Goal: Information Seeking & Learning: Compare options

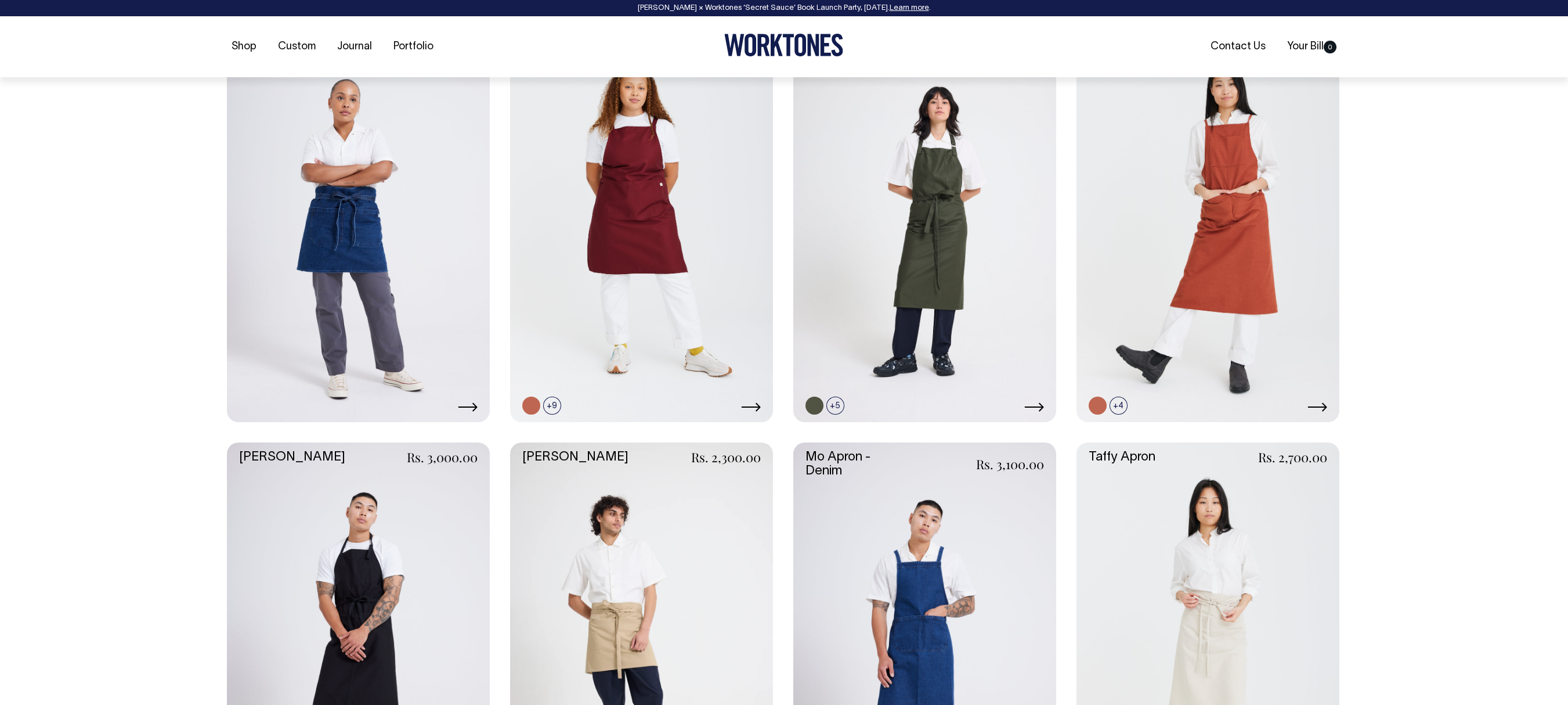
scroll to position [552, 0]
click at [667, 295] on link at bounding box center [642, 224] width 263 height 395
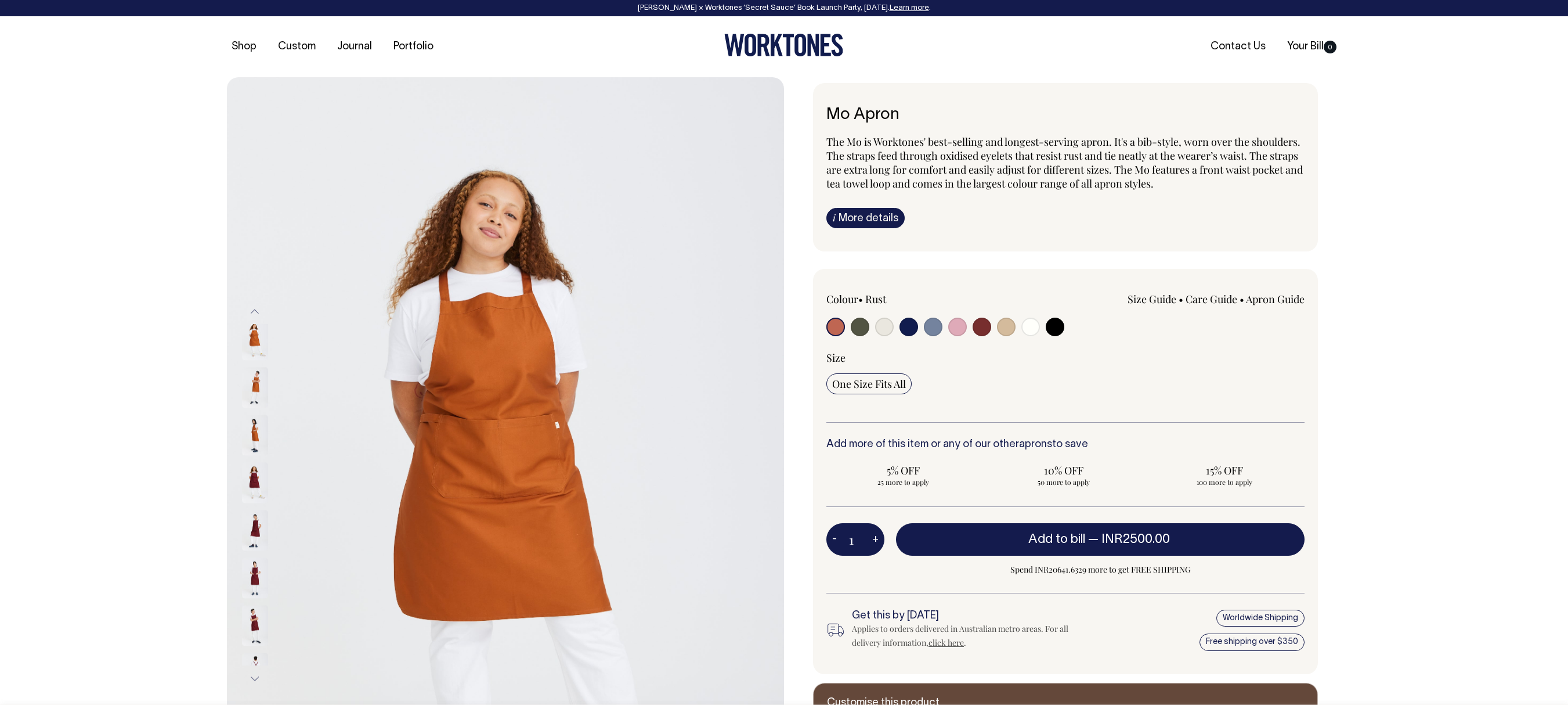
click at [835, 326] on input "radio" at bounding box center [836, 327] width 18 height 18
click at [856, 328] on input "radio" at bounding box center [860, 327] width 18 height 18
radio input "true"
select select "Olive"
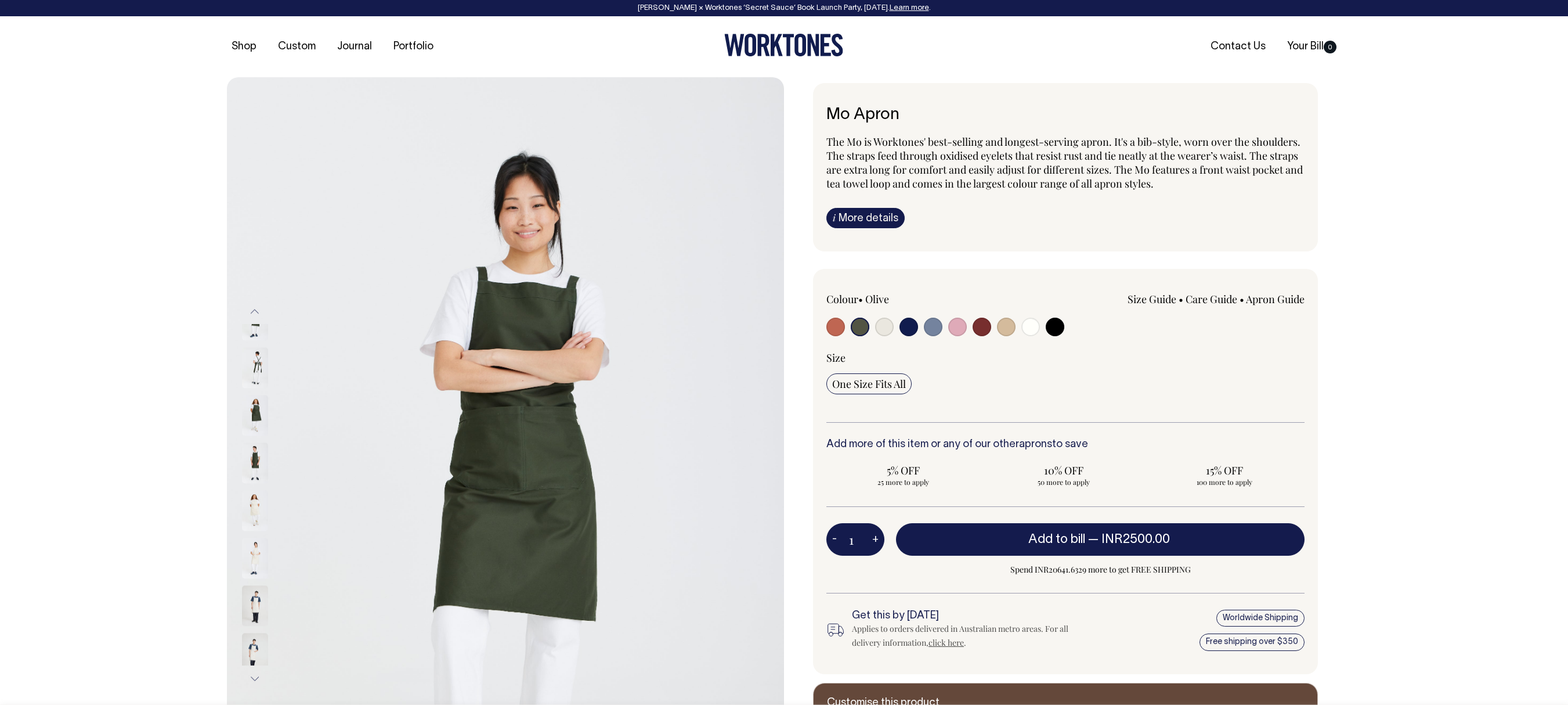
click at [903, 331] on input "radio" at bounding box center [909, 327] width 18 height 18
radio input "true"
select select "Dark Navy"
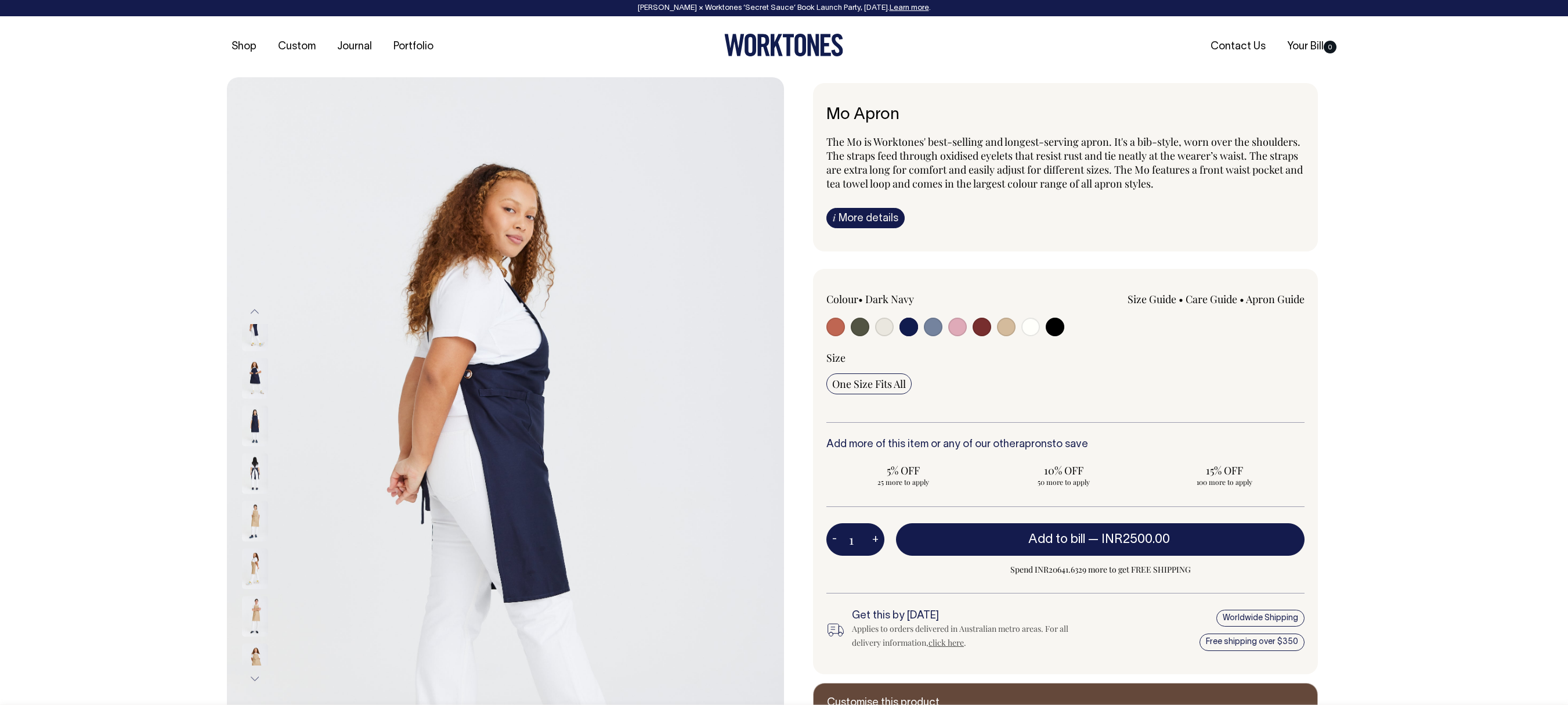
click at [1054, 336] on input "radio" at bounding box center [1055, 327] width 18 height 18
radio input "true"
select select "Black"
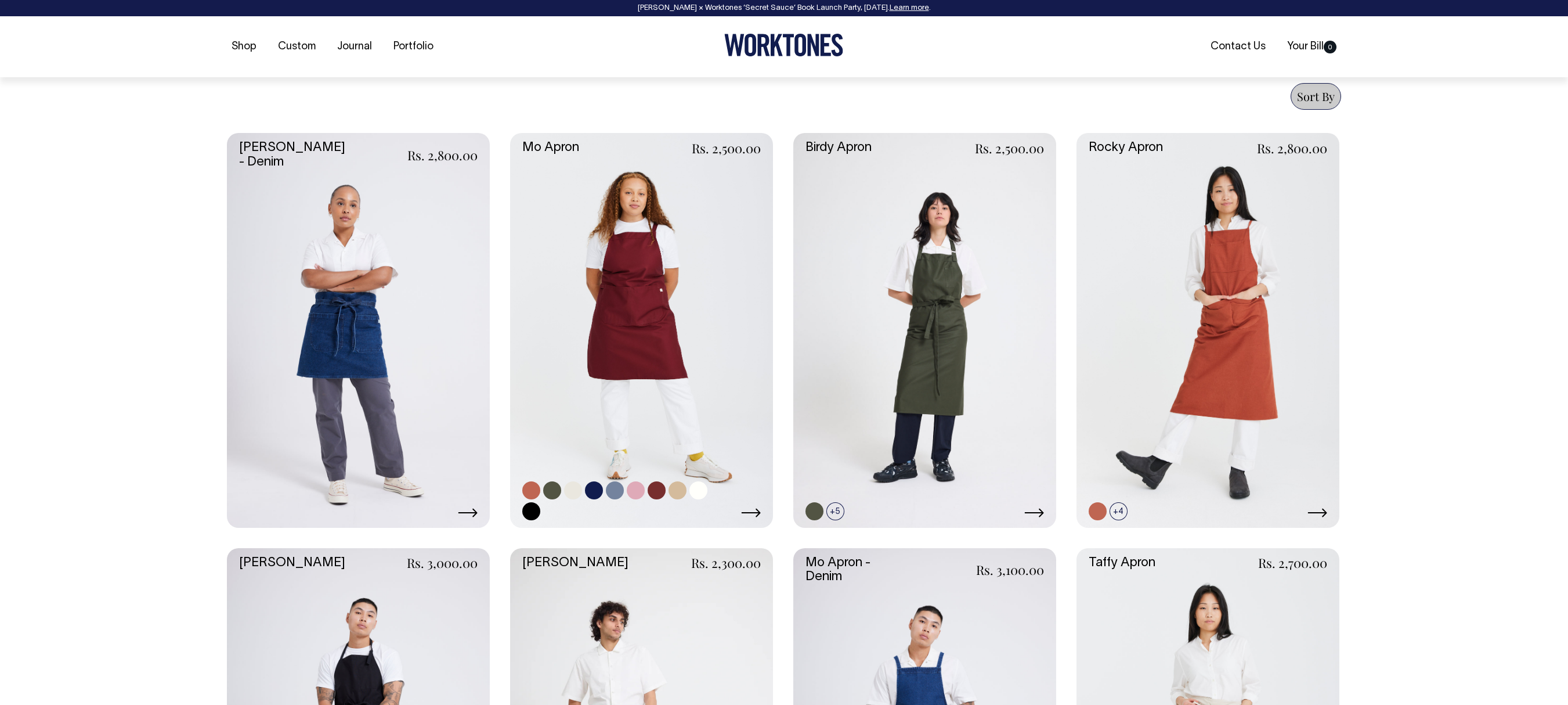
scroll to position [446, 0]
click at [295, 315] on link at bounding box center [359, 329] width 263 height 395
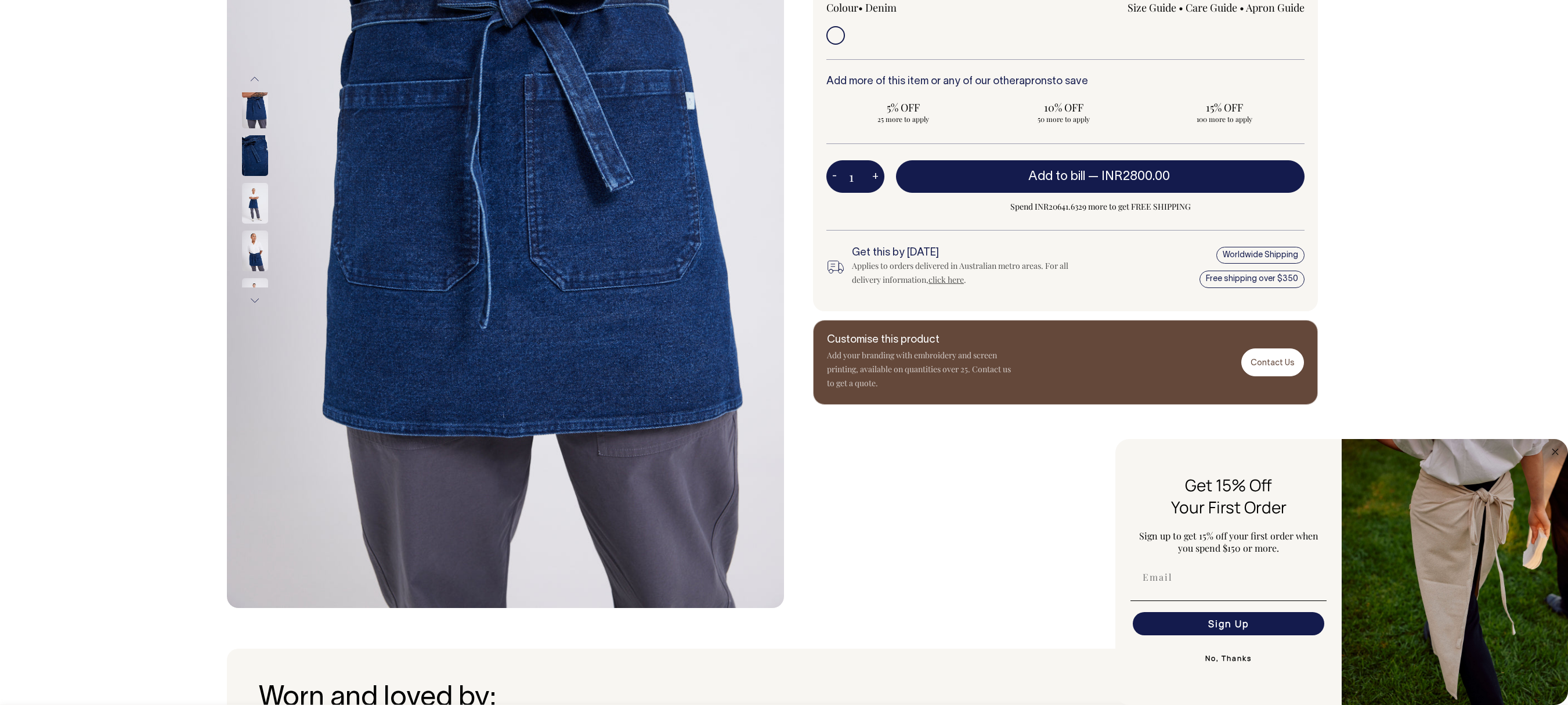
scroll to position [211, 0]
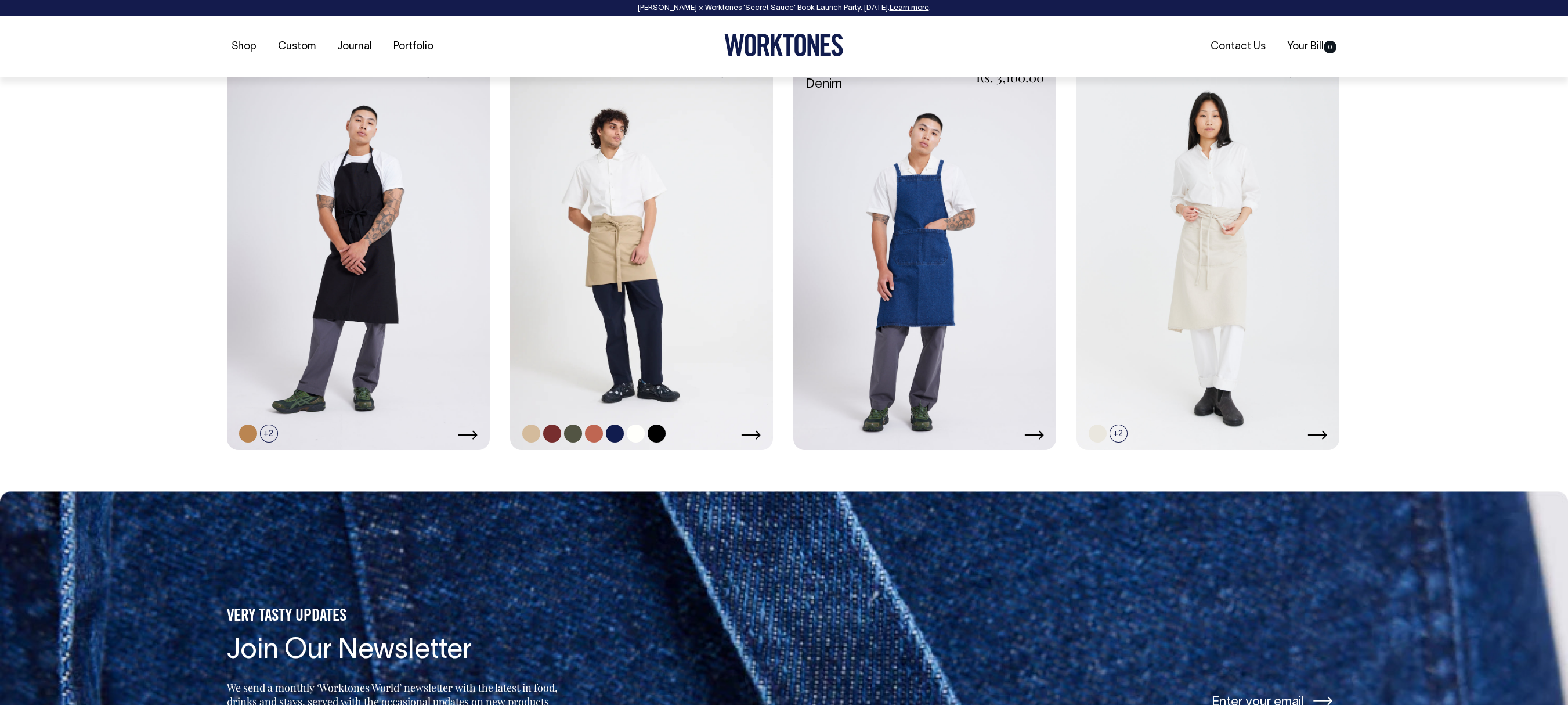
scroll to position [938, 0]
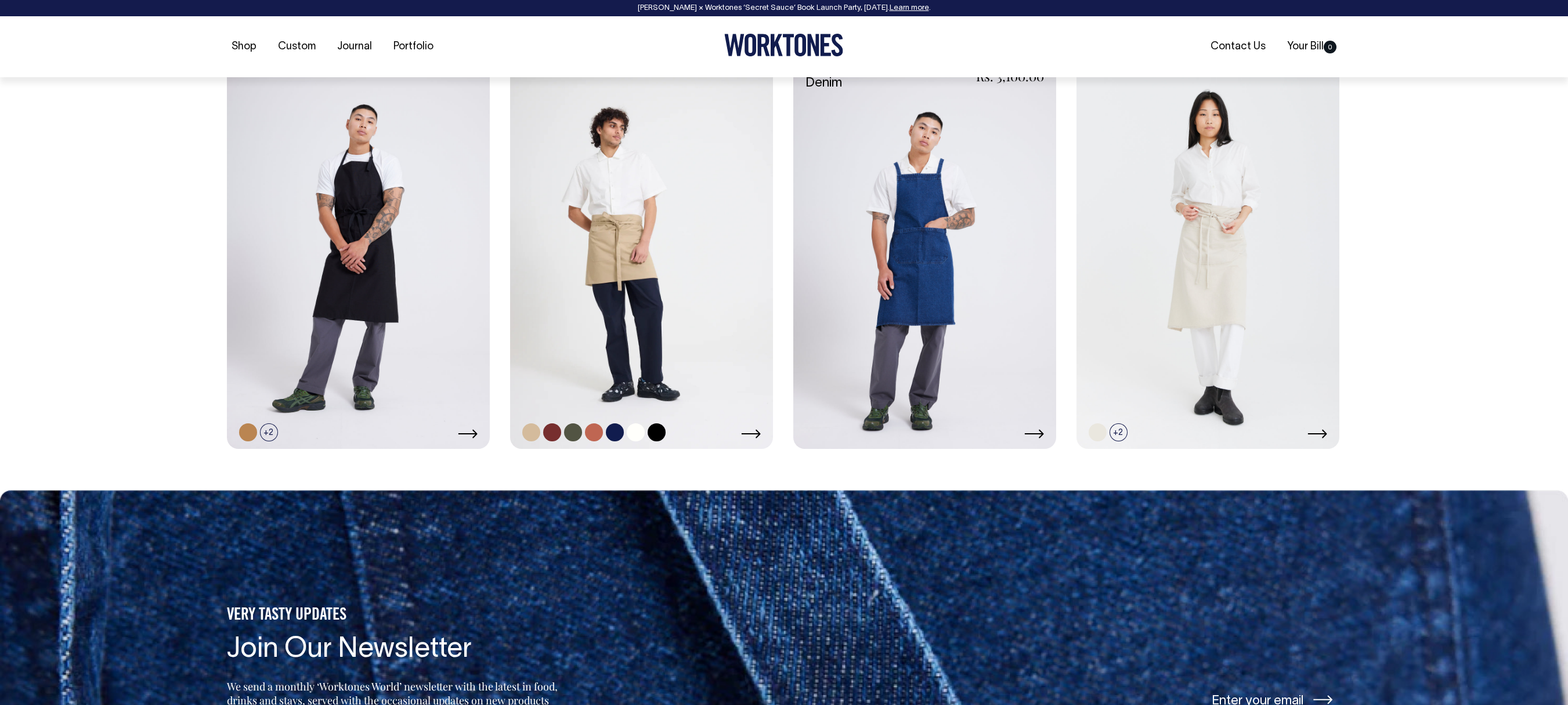
click at [642, 227] on link at bounding box center [642, 252] width 263 height 395
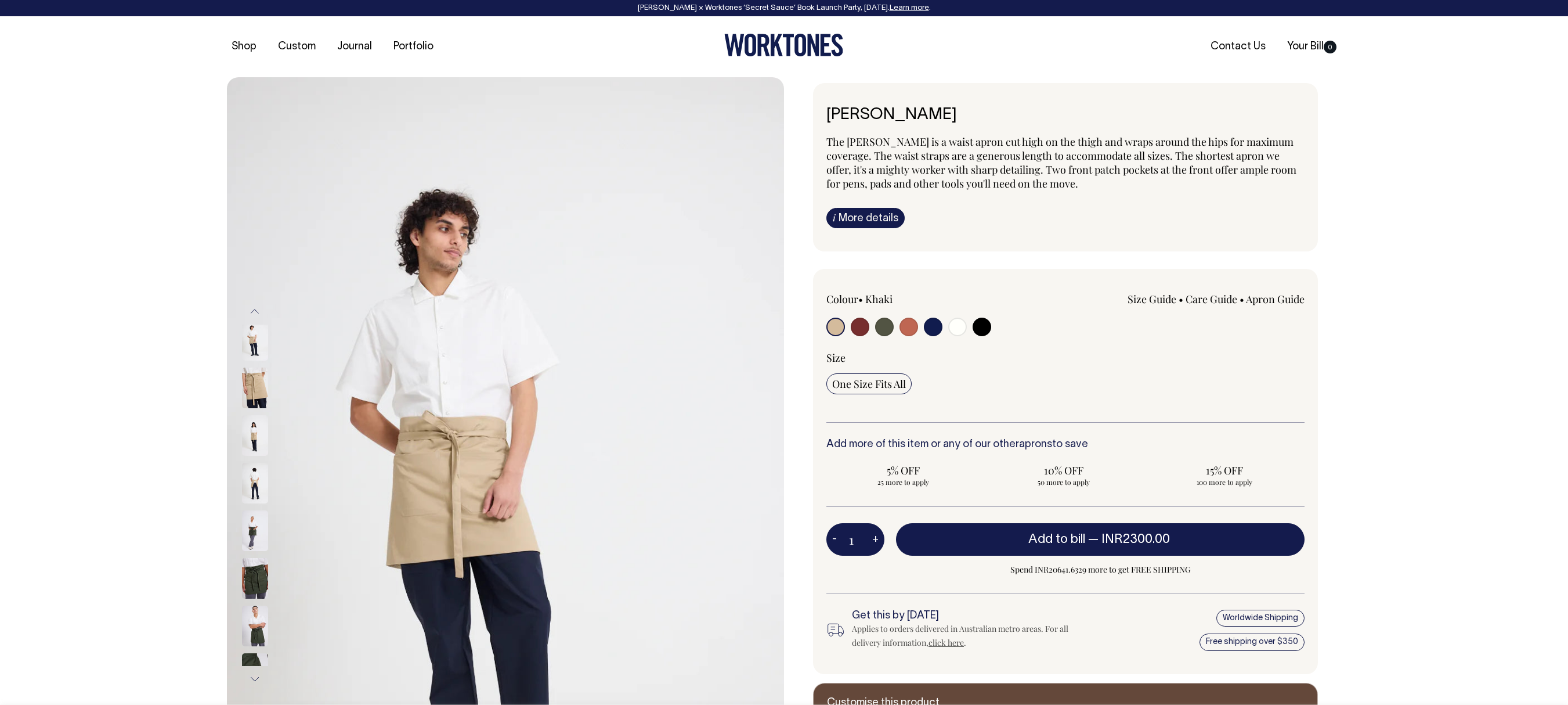
click at [980, 330] on input "radio" at bounding box center [982, 327] width 18 height 18
radio input "true"
select select "Black"
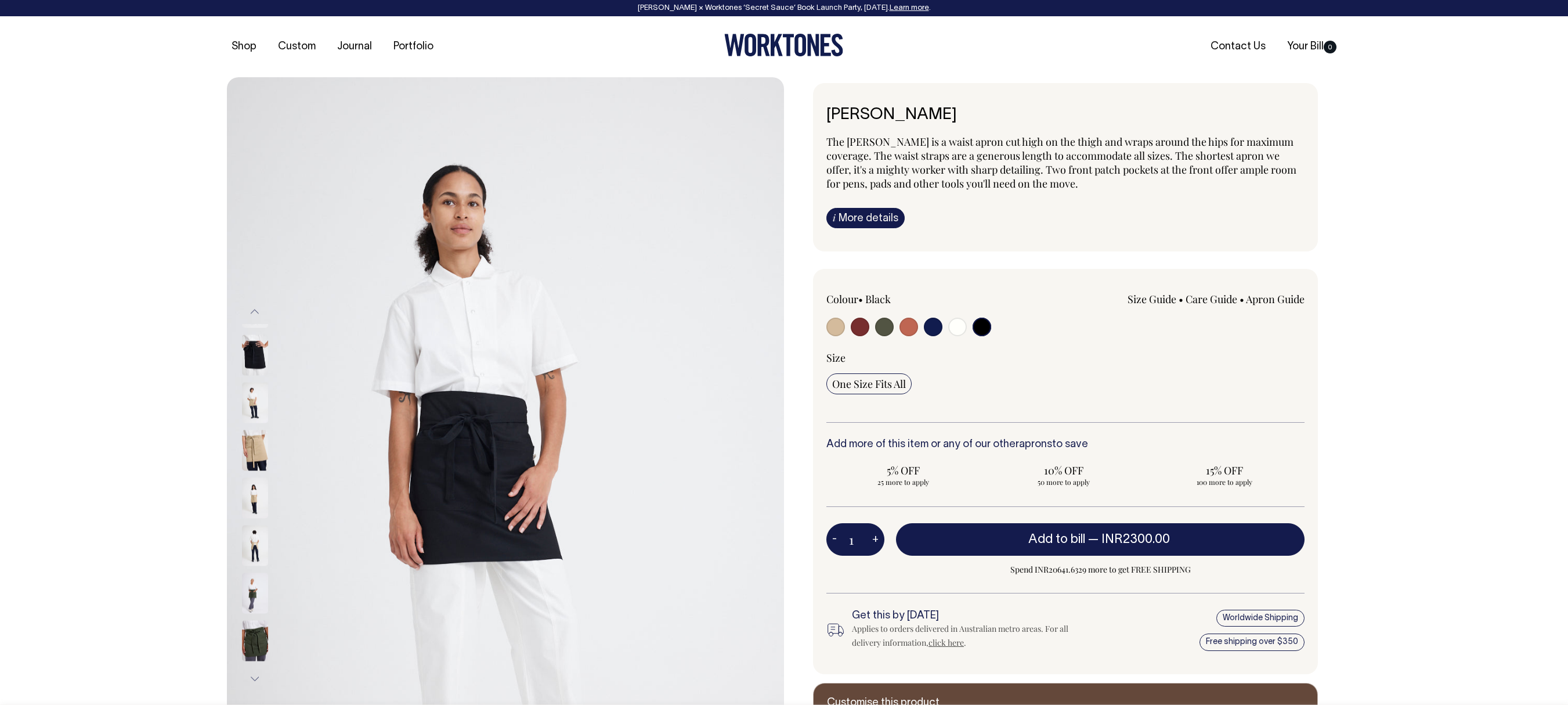
click at [959, 330] on input "radio" at bounding box center [957, 327] width 18 height 18
radio input "true"
select select "Off-White"
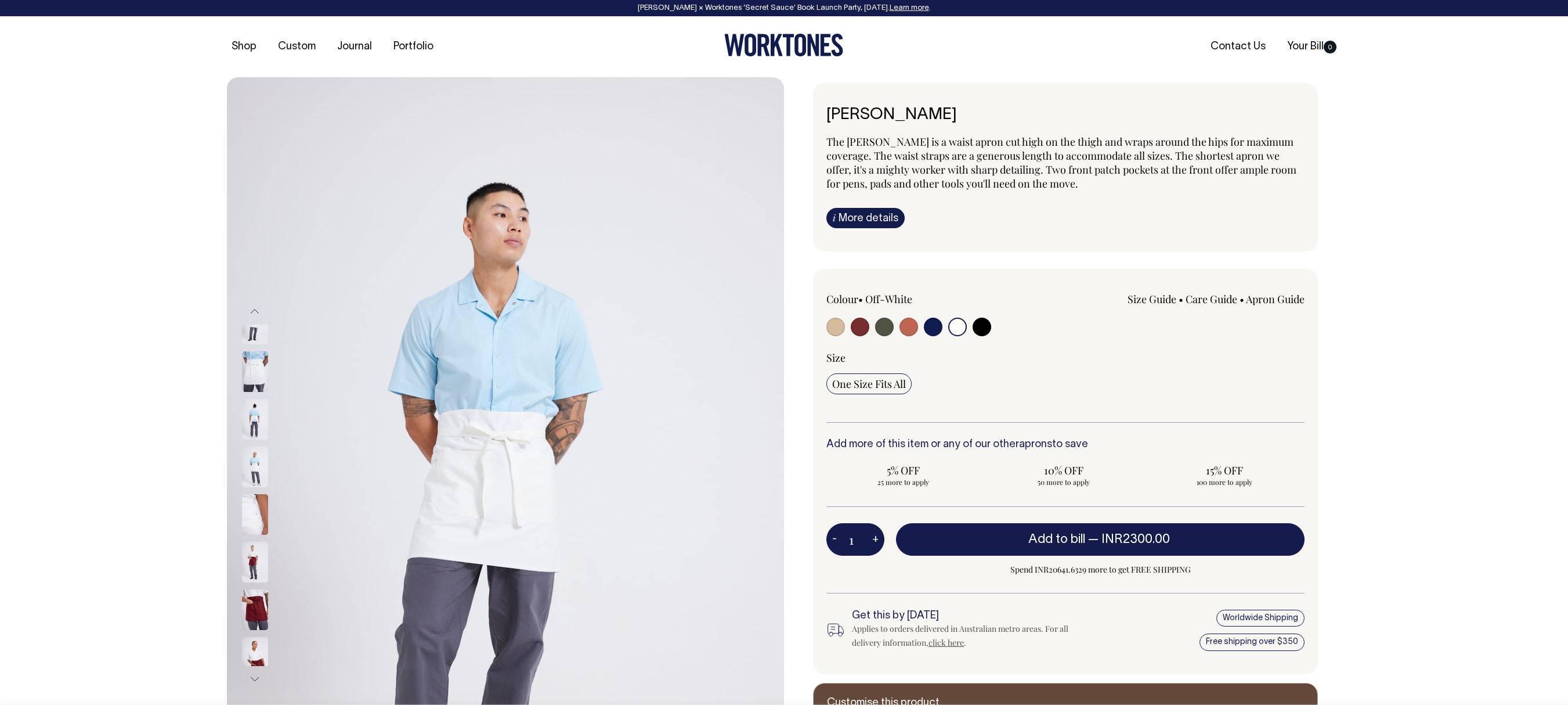
click at [934, 330] on input "radio" at bounding box center [933, 327] width 18 height 18
radio input "true"
select select "Dark Navy"
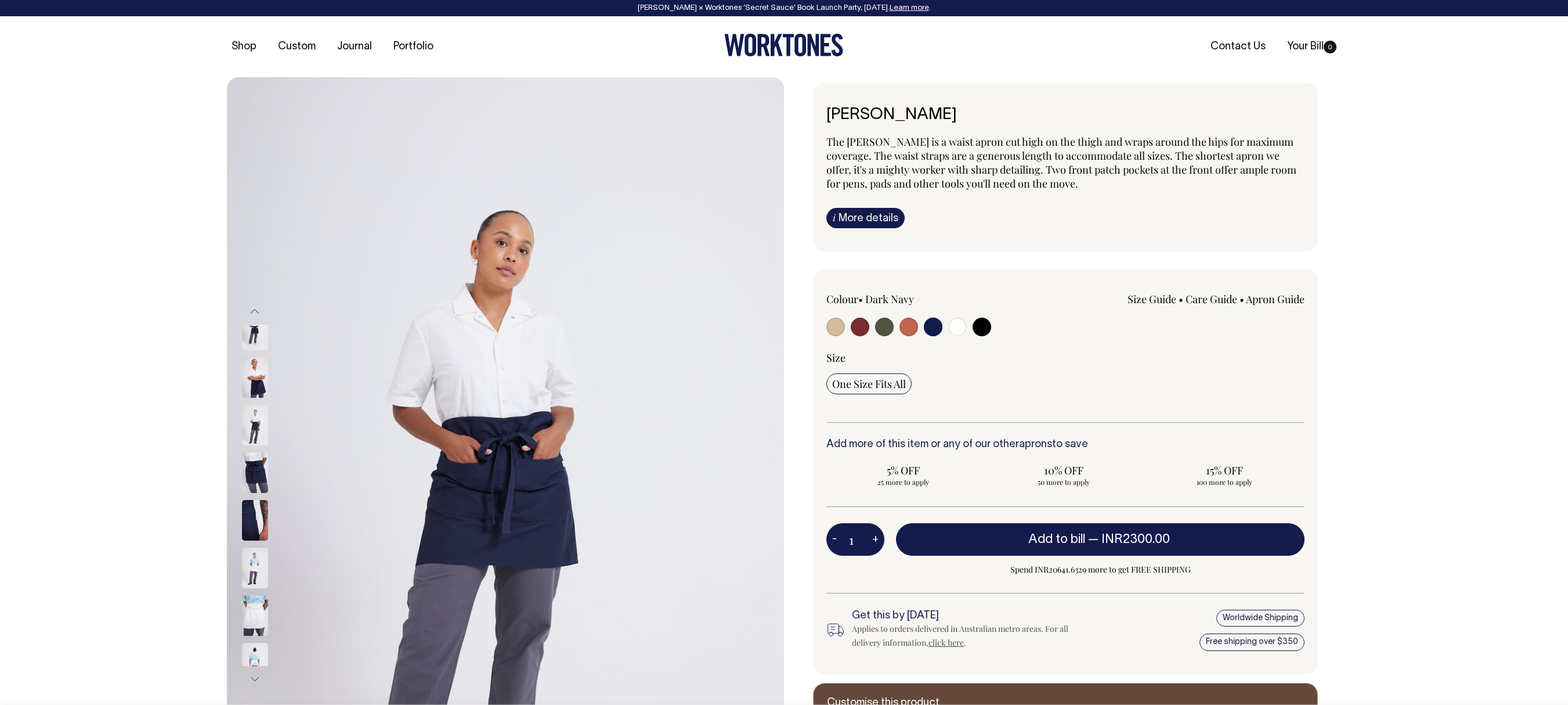
click at [903, 330] on input "radio" at bounding box center [909, 327] width 18 height 18
radio input "true"
select select "Rust"
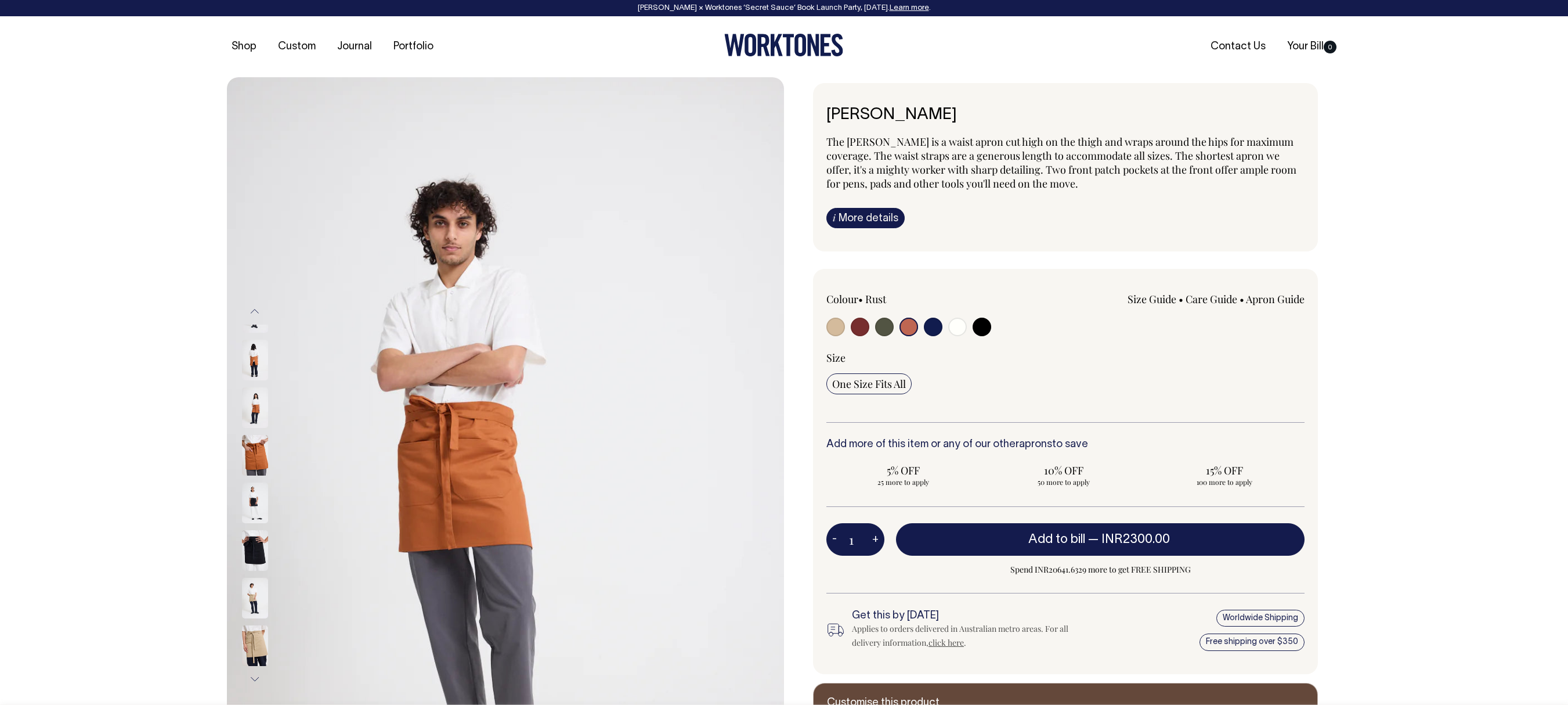
click at [880, 325] on input "radio" at bounding box center [885, 327] width 18 height 18
radio input "true"
select select "Olive"
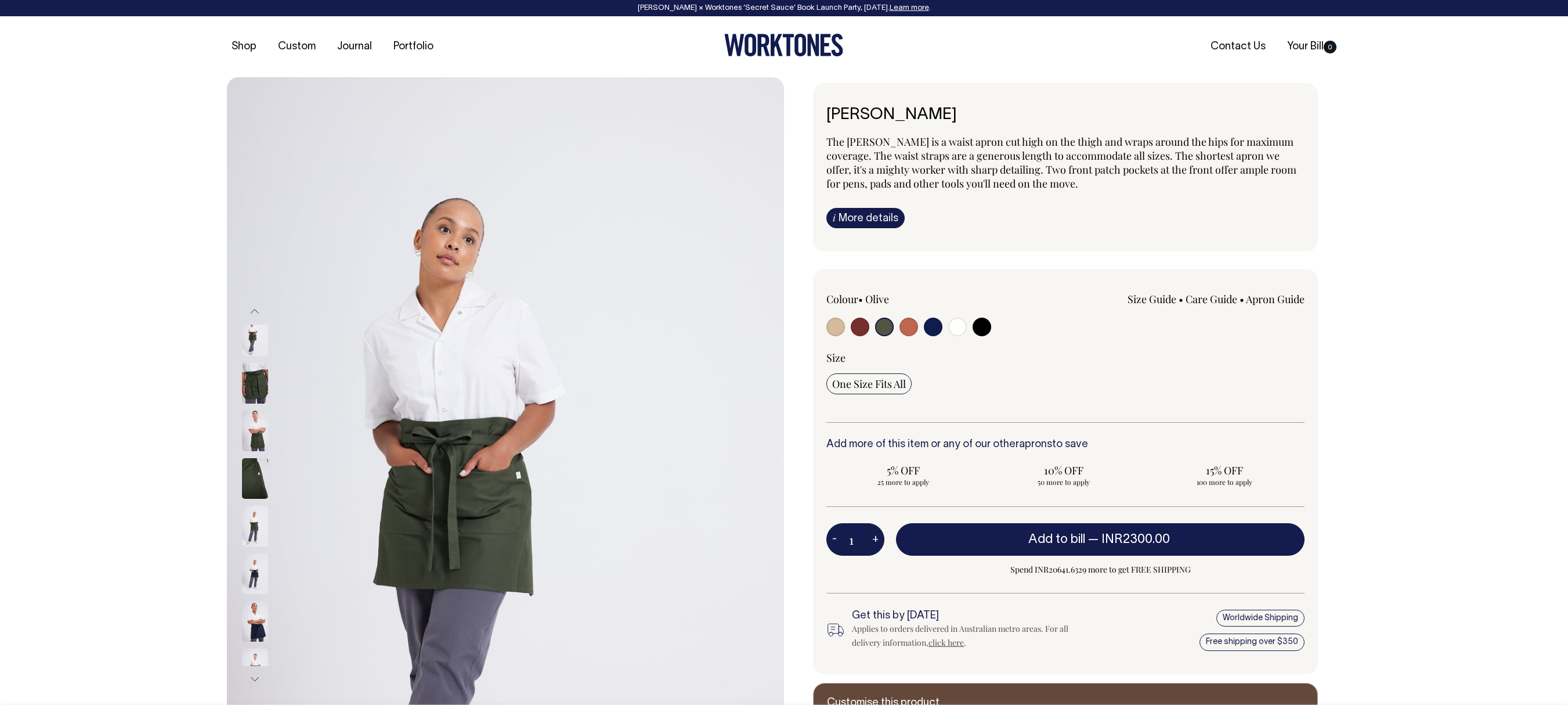
click at [853, 328] on input "radio" at bounding box center [860, 327] width 18 height 18
radio input "true"
select select "Burgundy"
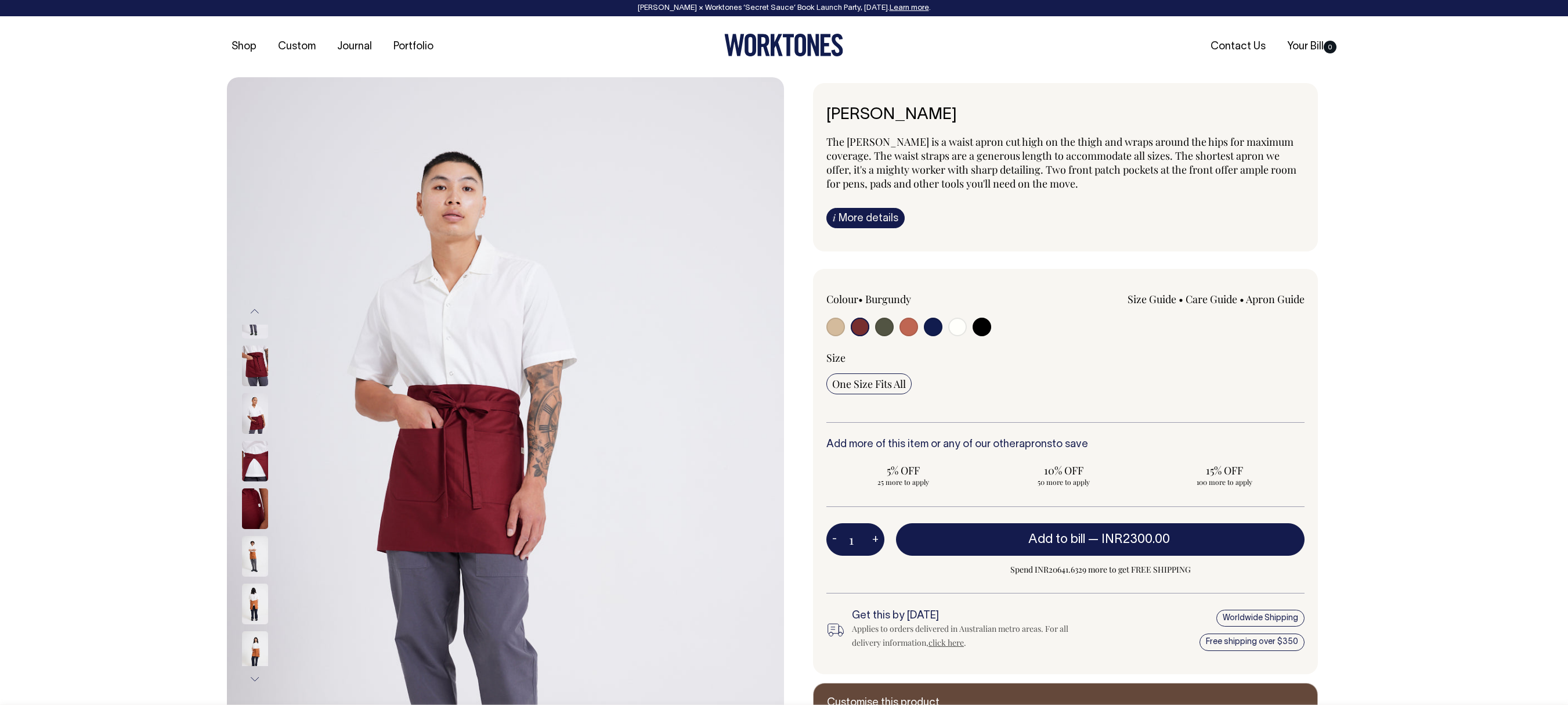
click at [840, 325] on input "radio" at bounding box center [836, 327] width 18 height 18
radio input "true"
select select "Khaki"
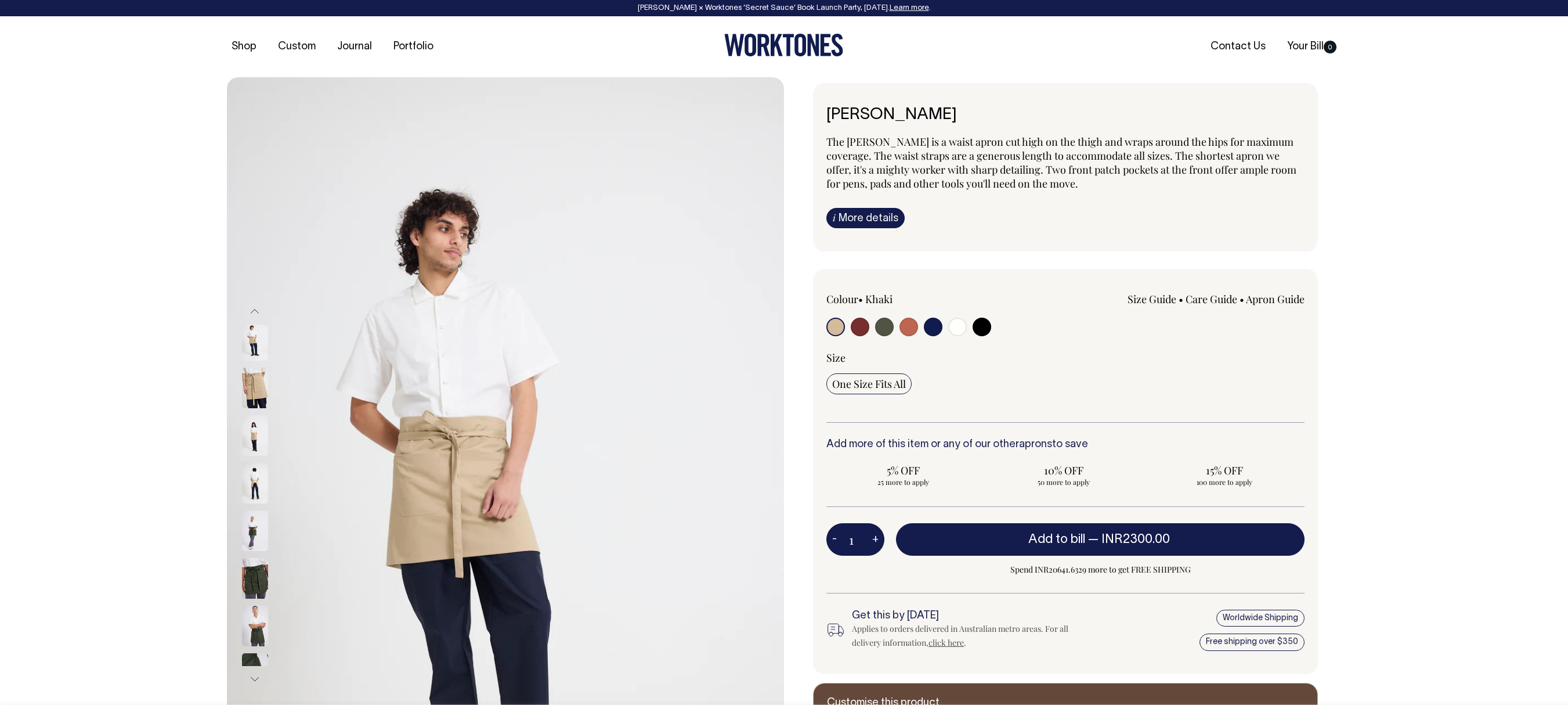
click at [938, 326] on input "radio" at bounding box center [933, 327] width 18 height 18
radio input "true"
select select "Dark Navy"
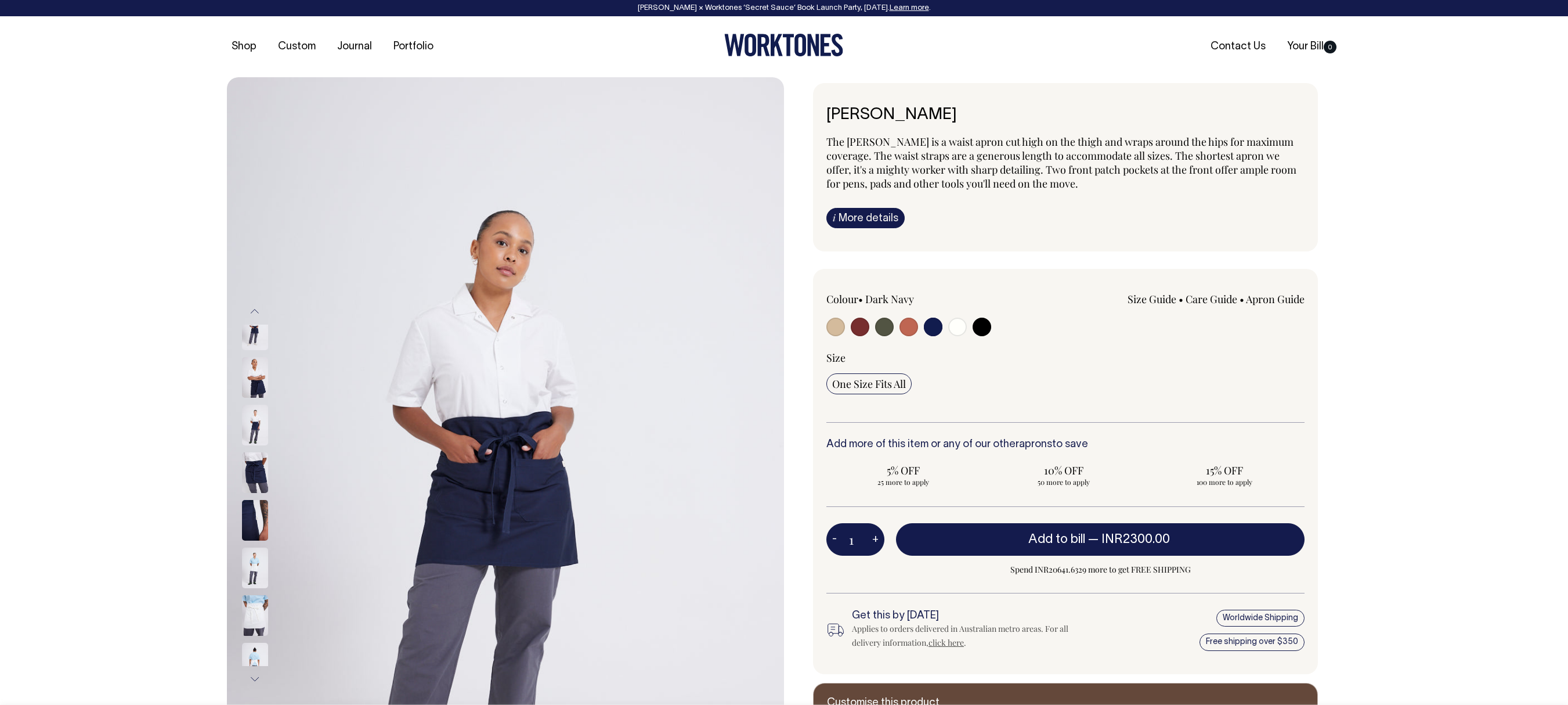
click at [905, 331] on input "radio" at bounding box center [909, 327] width 18 height 18
radio input "true"
select select "Rust"
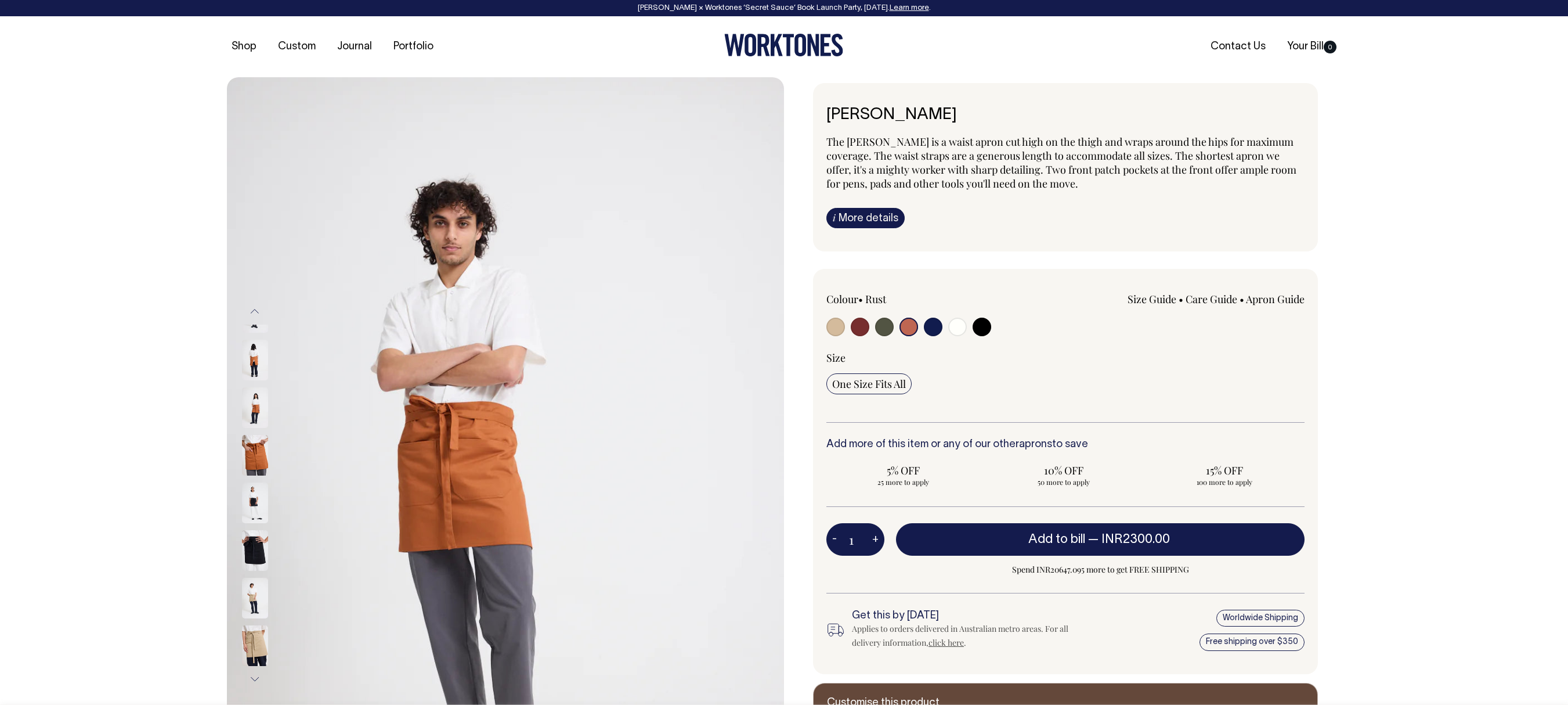
select select "Rust"
click at [797, 36] on icon at bounding box center [800, 45] width 11 height 23
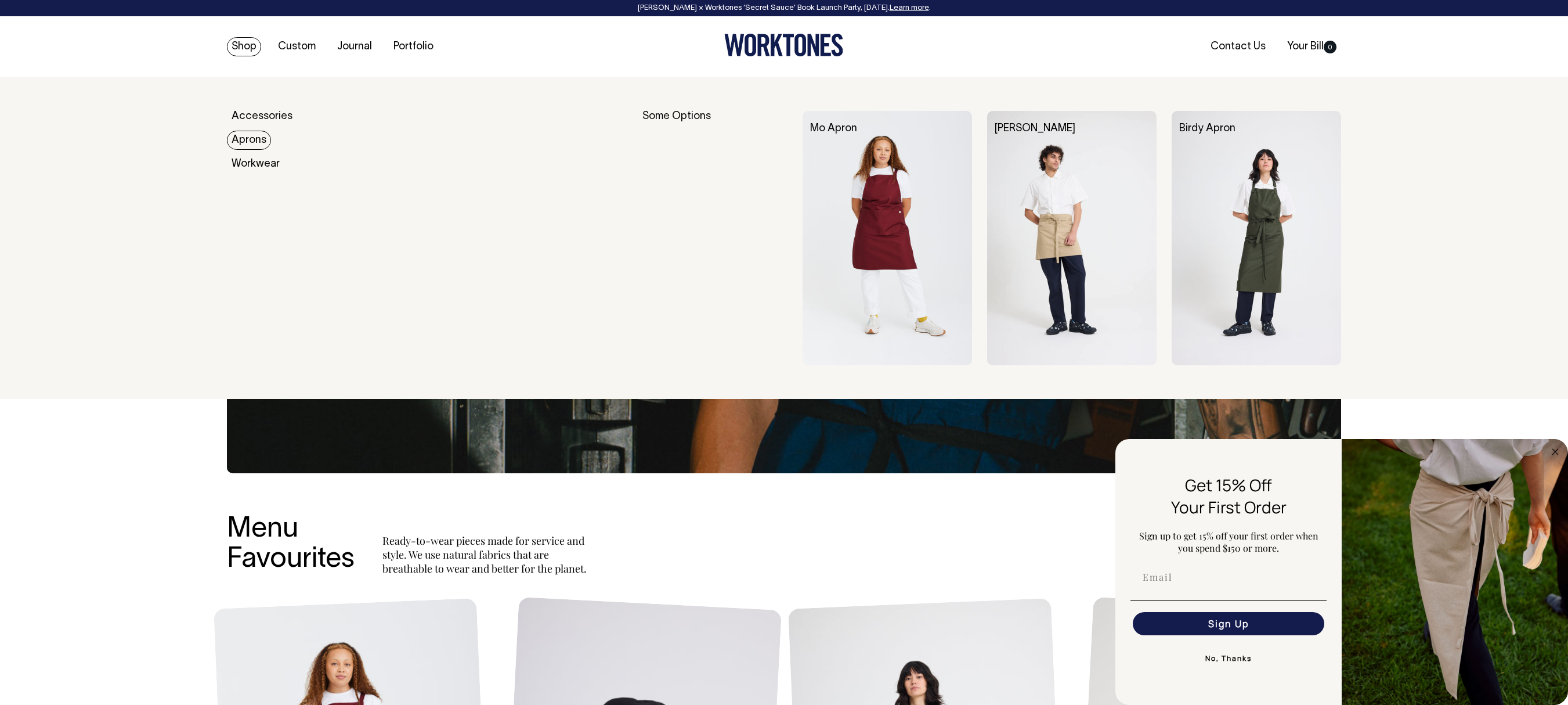
click at [254, 142] on link "Aprons" at bounding box center [249, 140] width 44 height 19
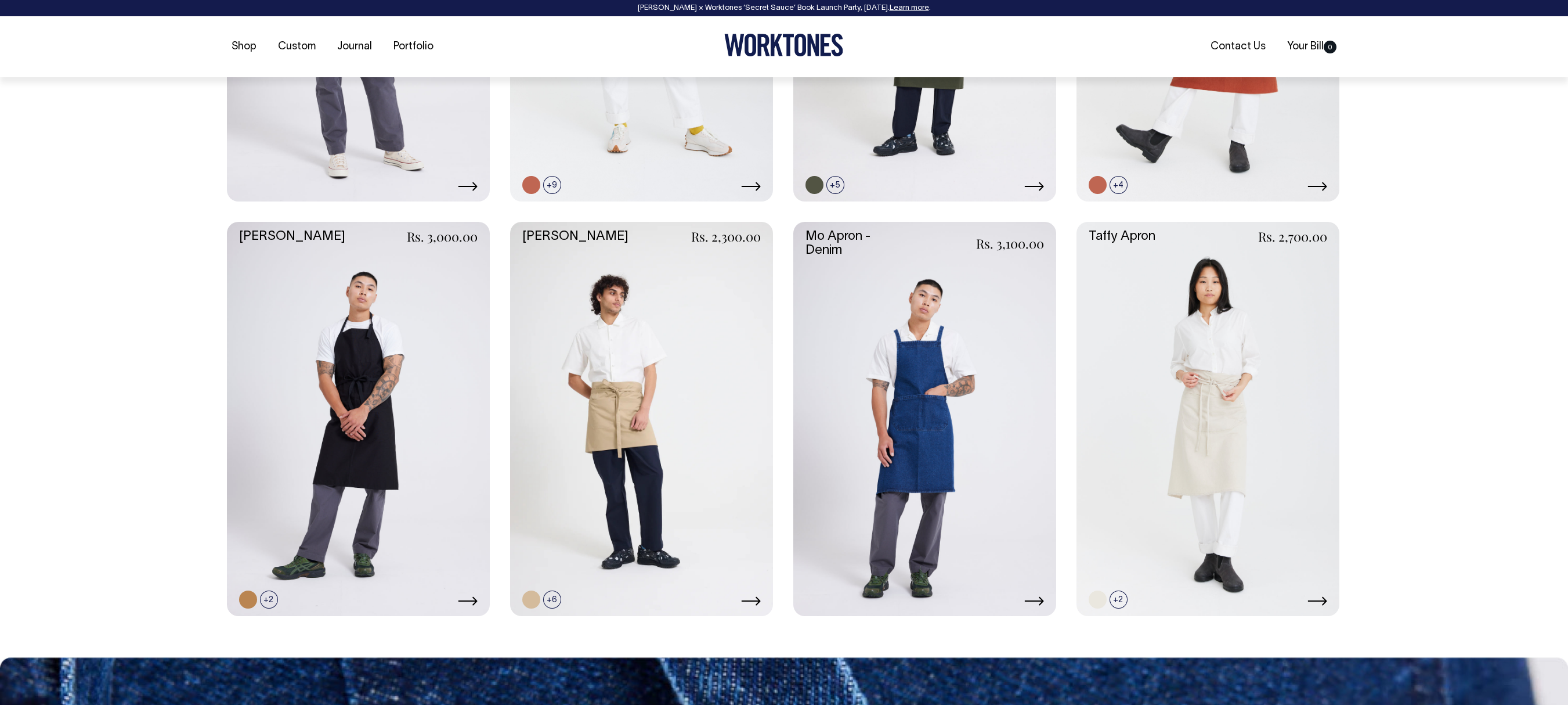
scroll to position [772, 0]
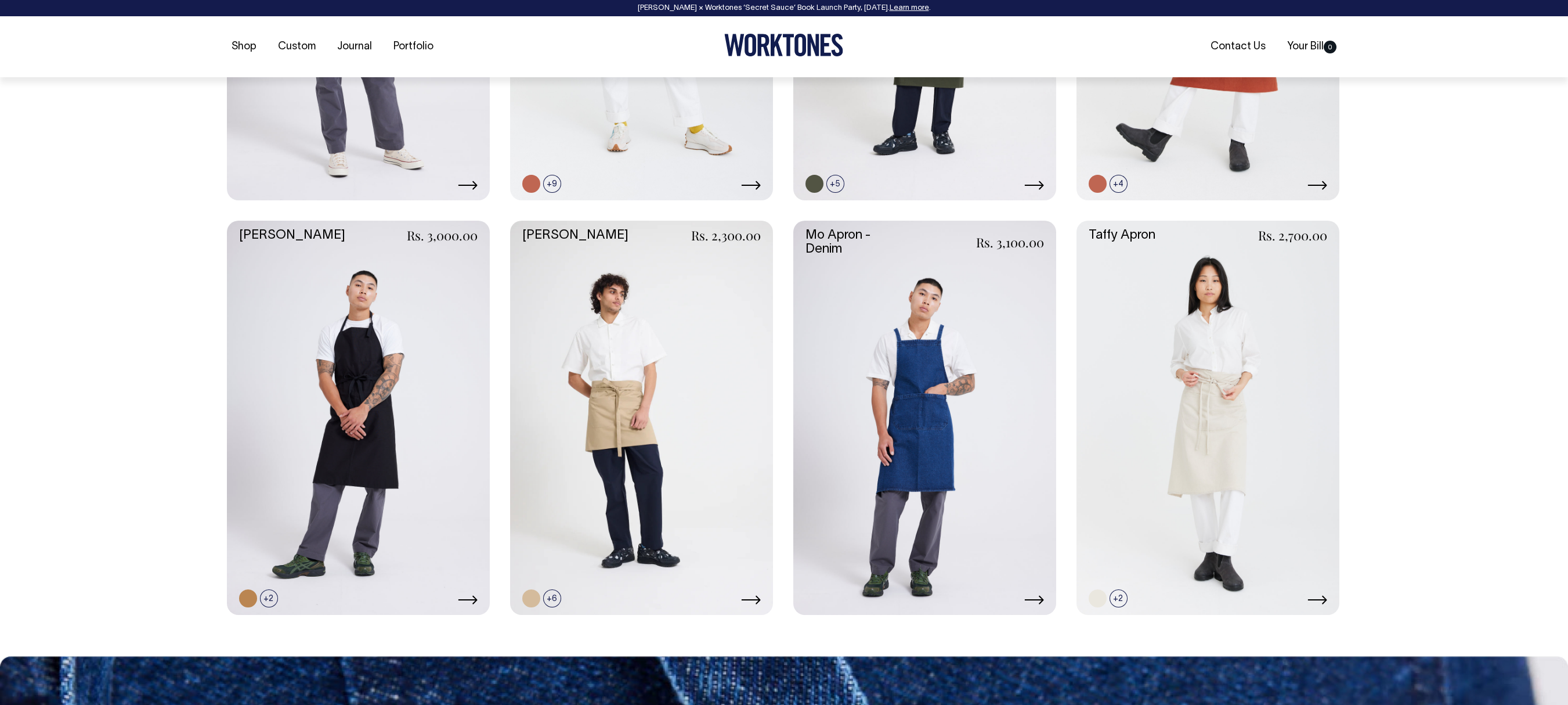
click at [984, 434] on link at bounding box center [925, 418] width 263 height 395
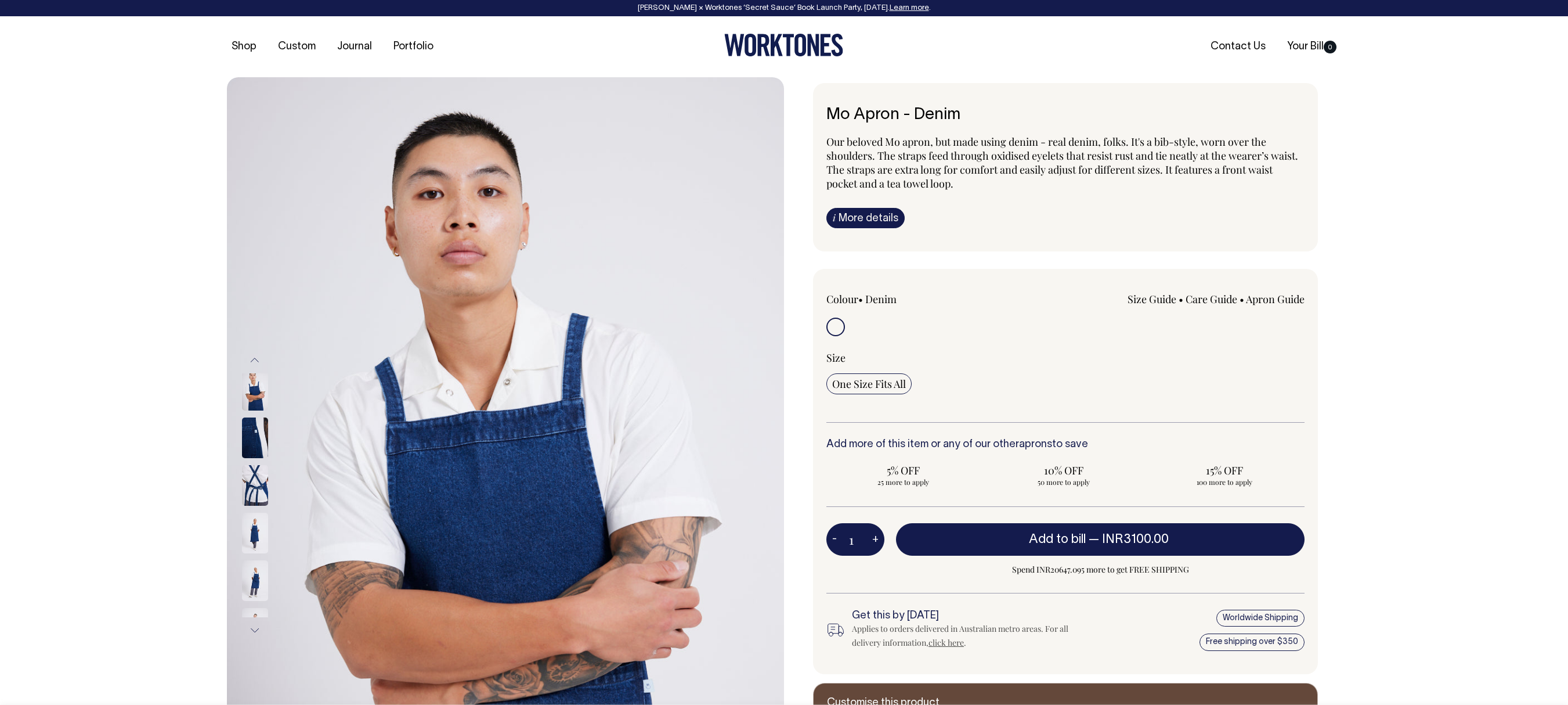
click at [254, 403] on img at bounding box center [255, 390] width 26 height 41
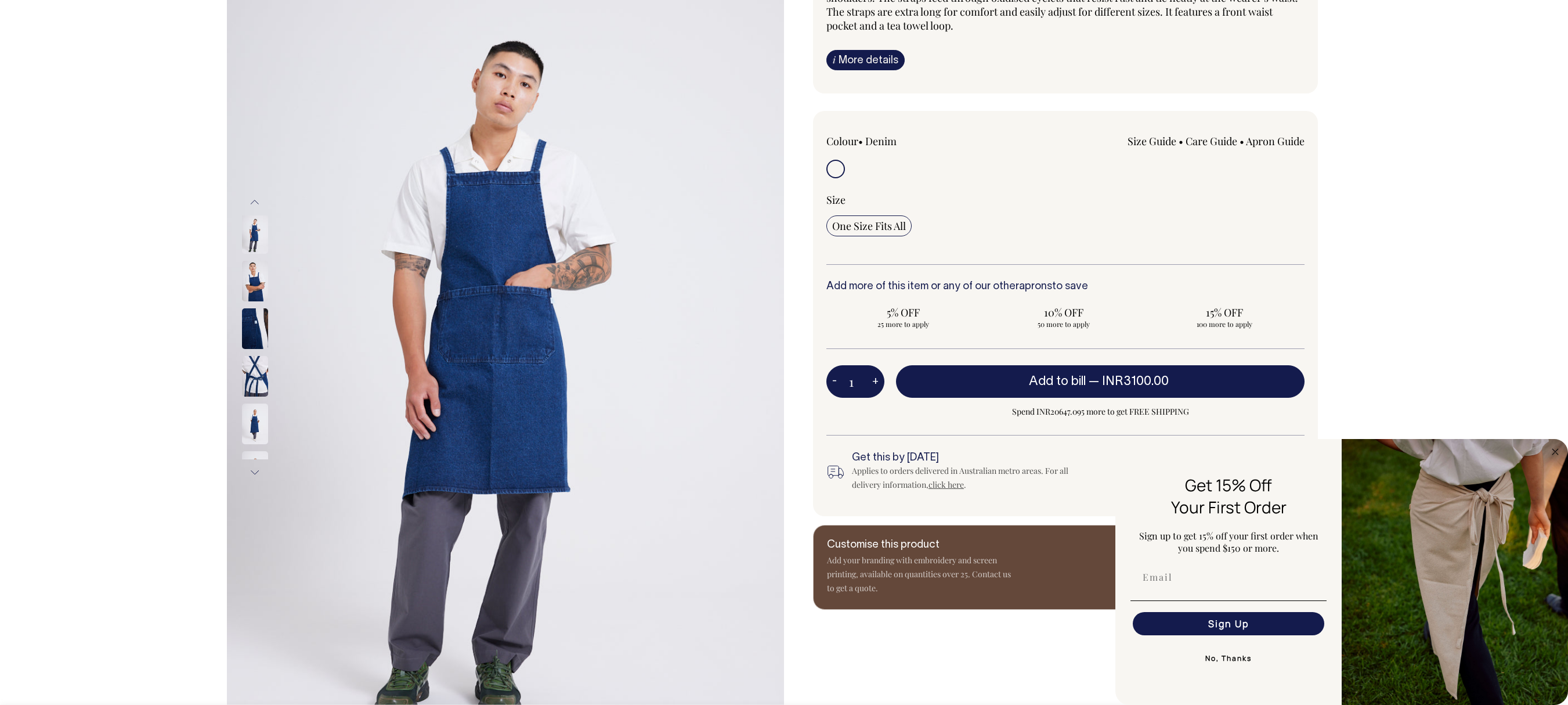
scroll to position [171, 0]
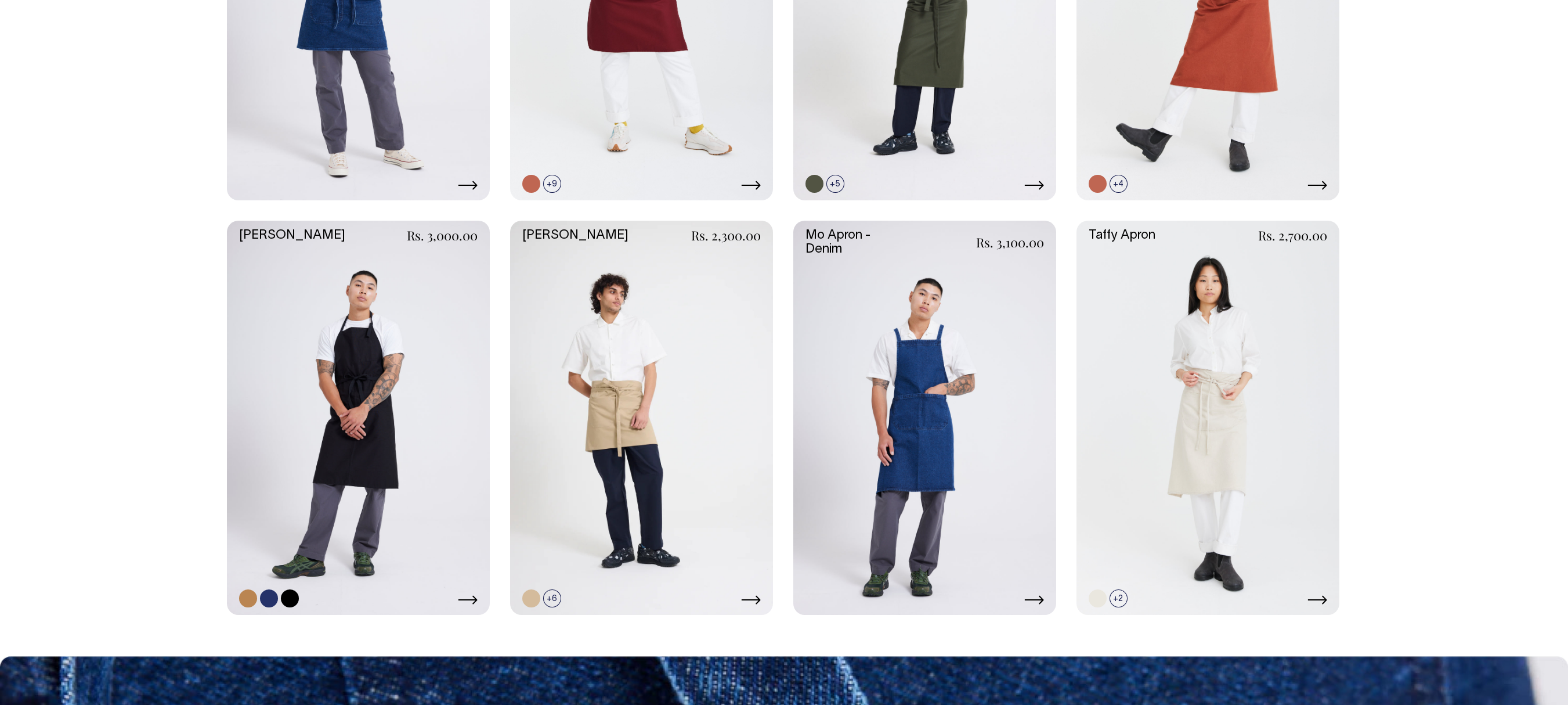
click at [453, 396] on link at bounding box center [359, 418] width 263 height 395
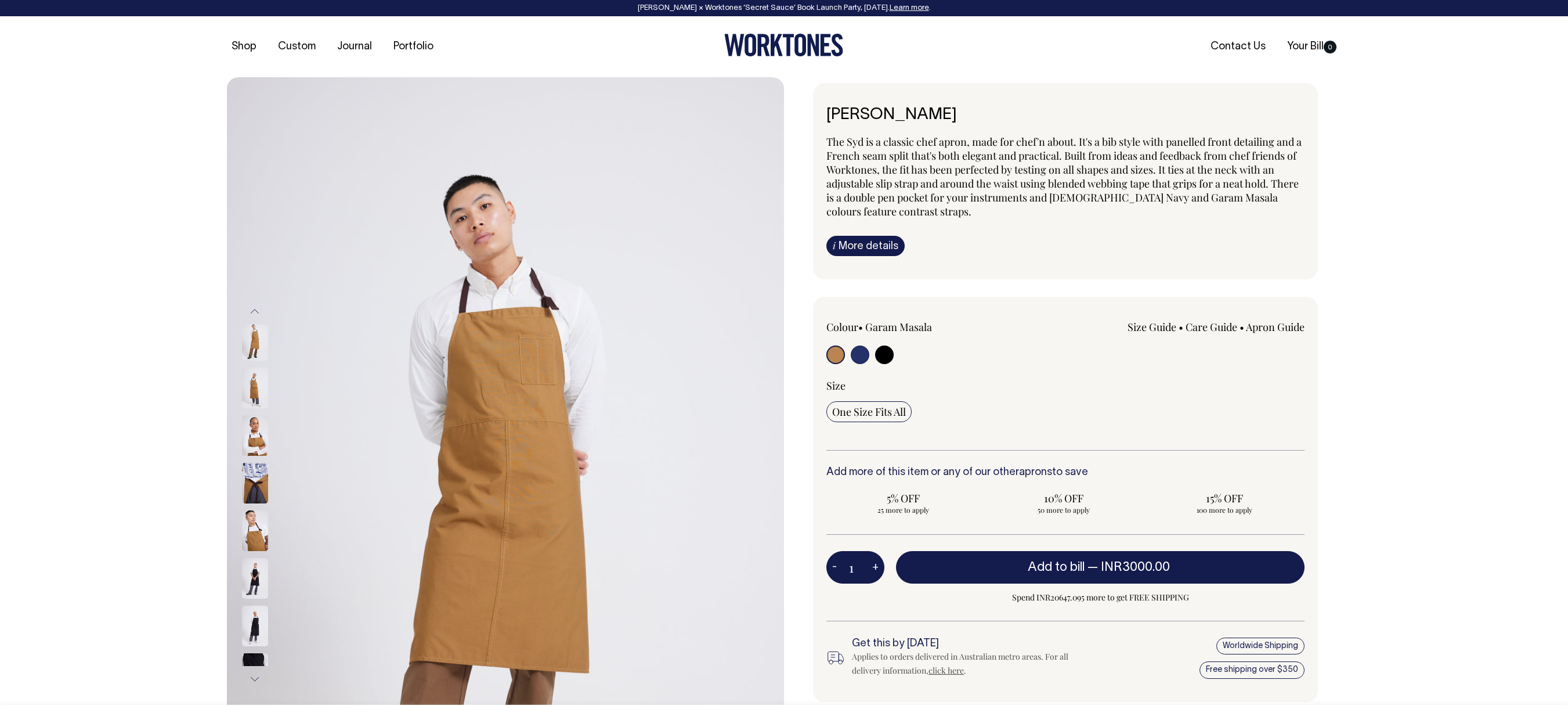
scroll to position [94, 0]
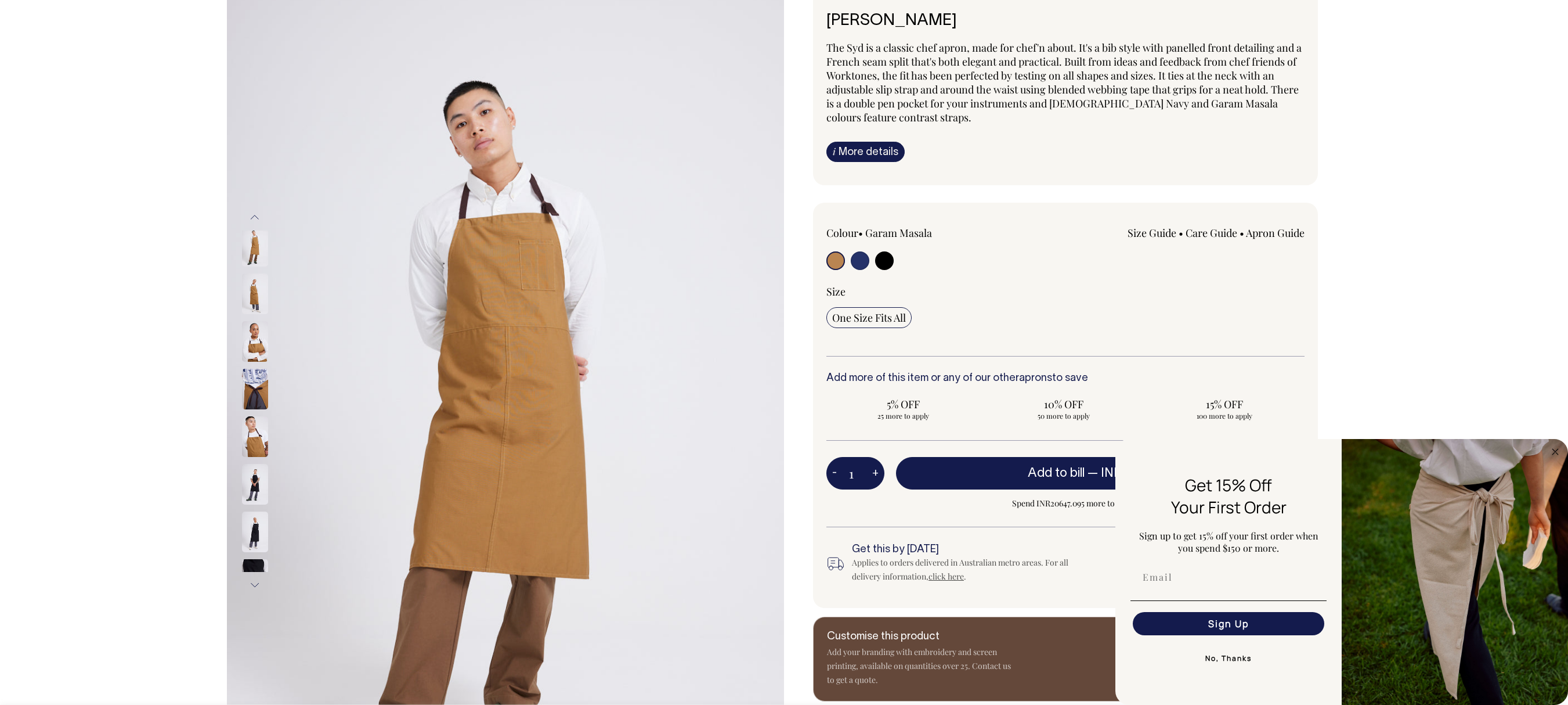
click at [864, 256] on input "radio" at bounding box center [860, 260] width 18 height 18
radio input "true"
select select "French Navy"
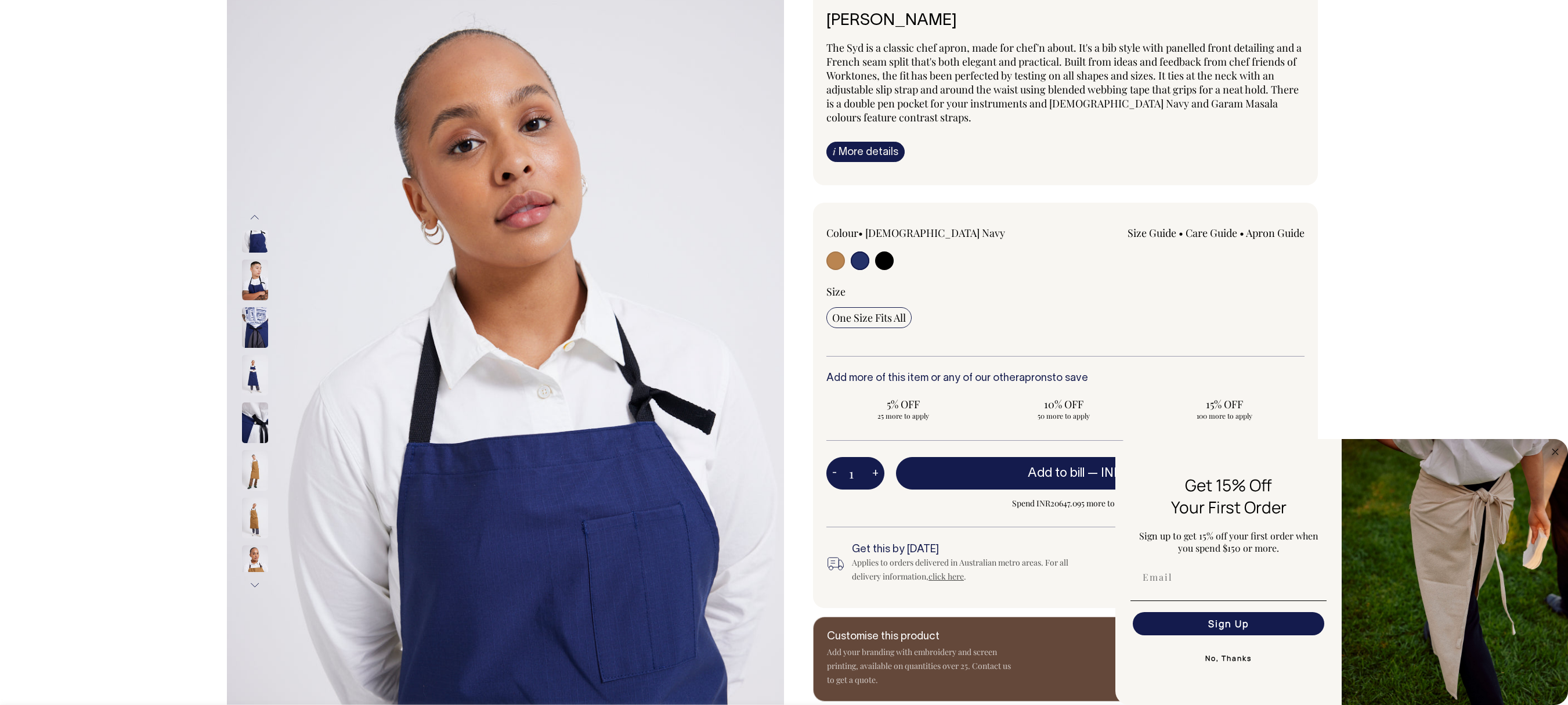
click at [836, 269] on input "radio" at bounding box center [836, 260] width 18 height 18
radio input "true"
select select "Garam Masala"
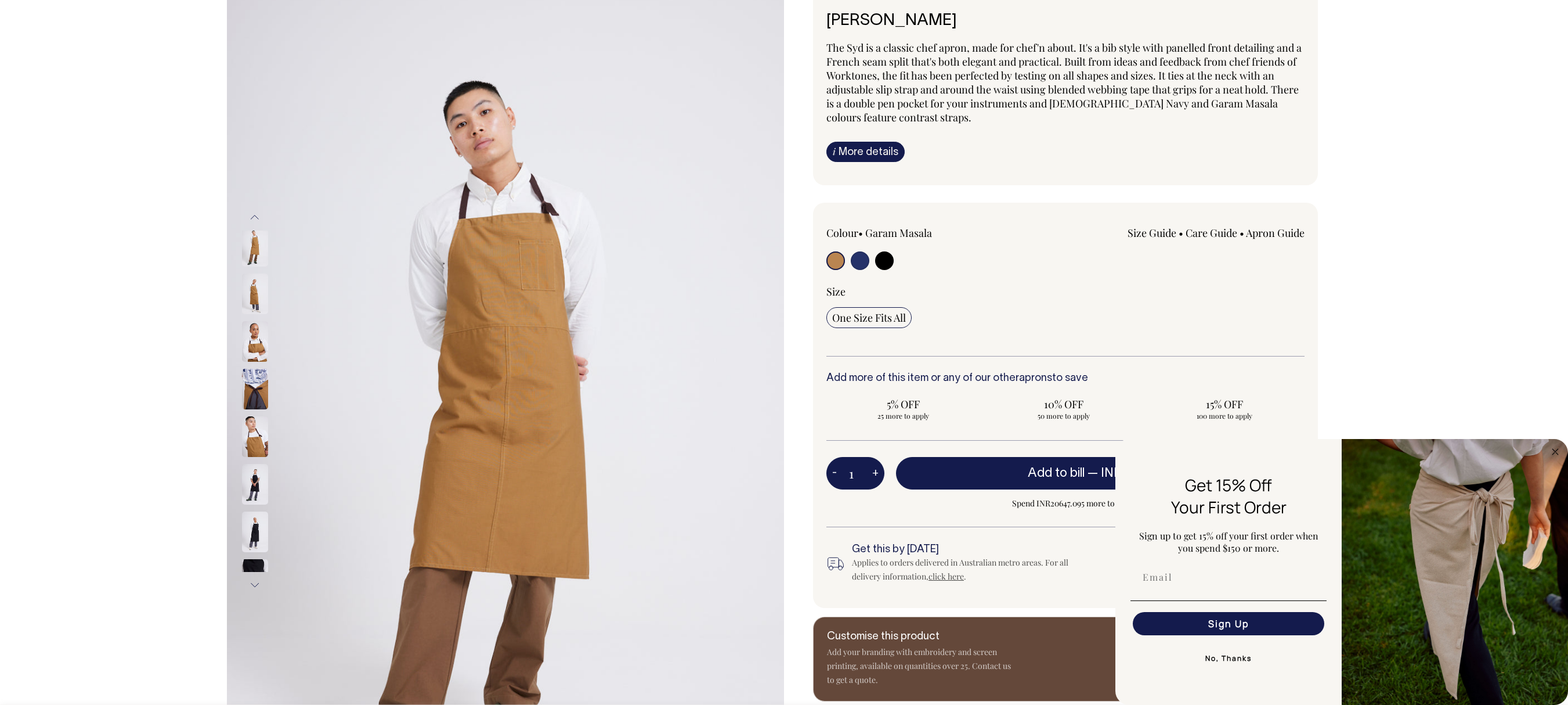
click at [887, 265] on input "radio" at bounding box center [885, 260] width 18 height 18
radio input "true"
select select "Black"
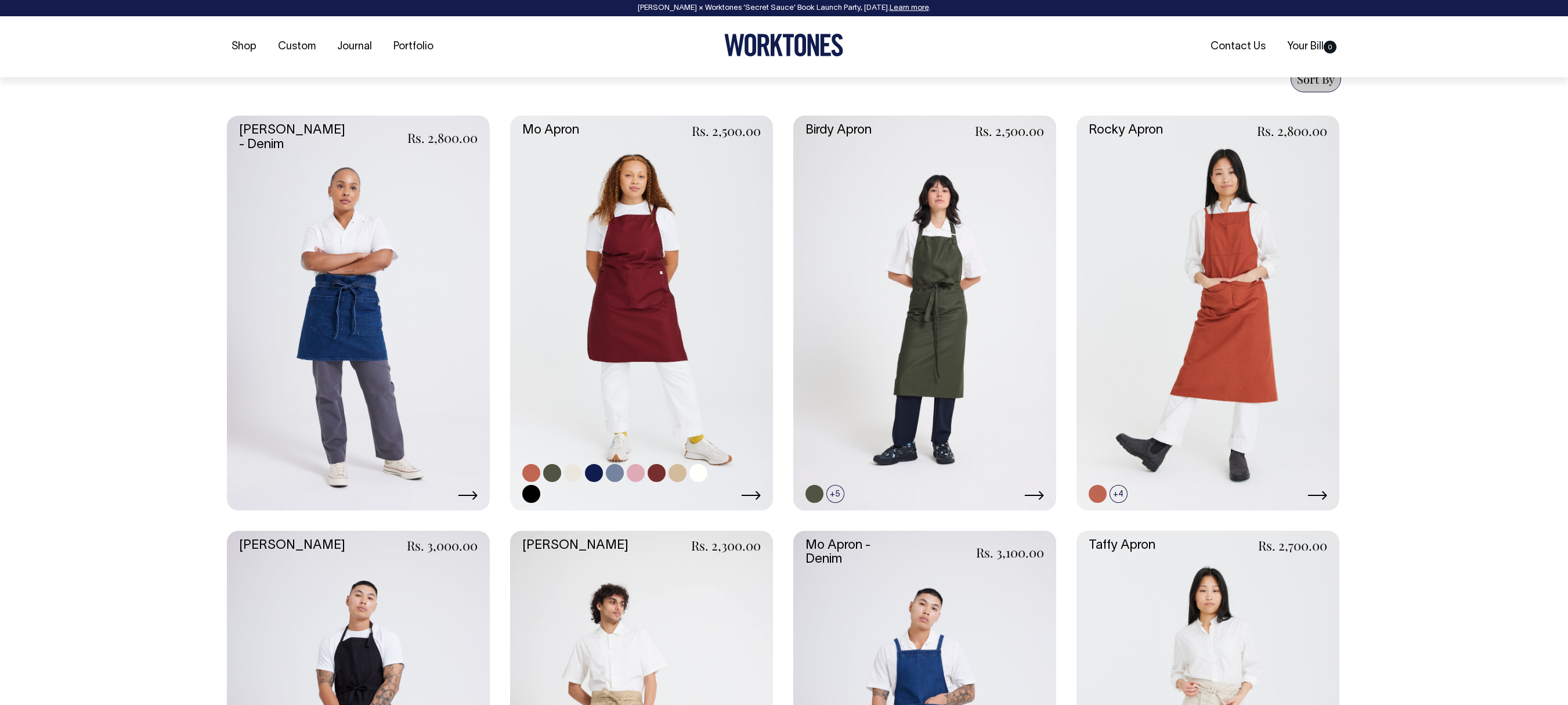
scroll to position [463, 0]
click at [607, 274] on link at bounding box center [642, 312] width 263 height 395
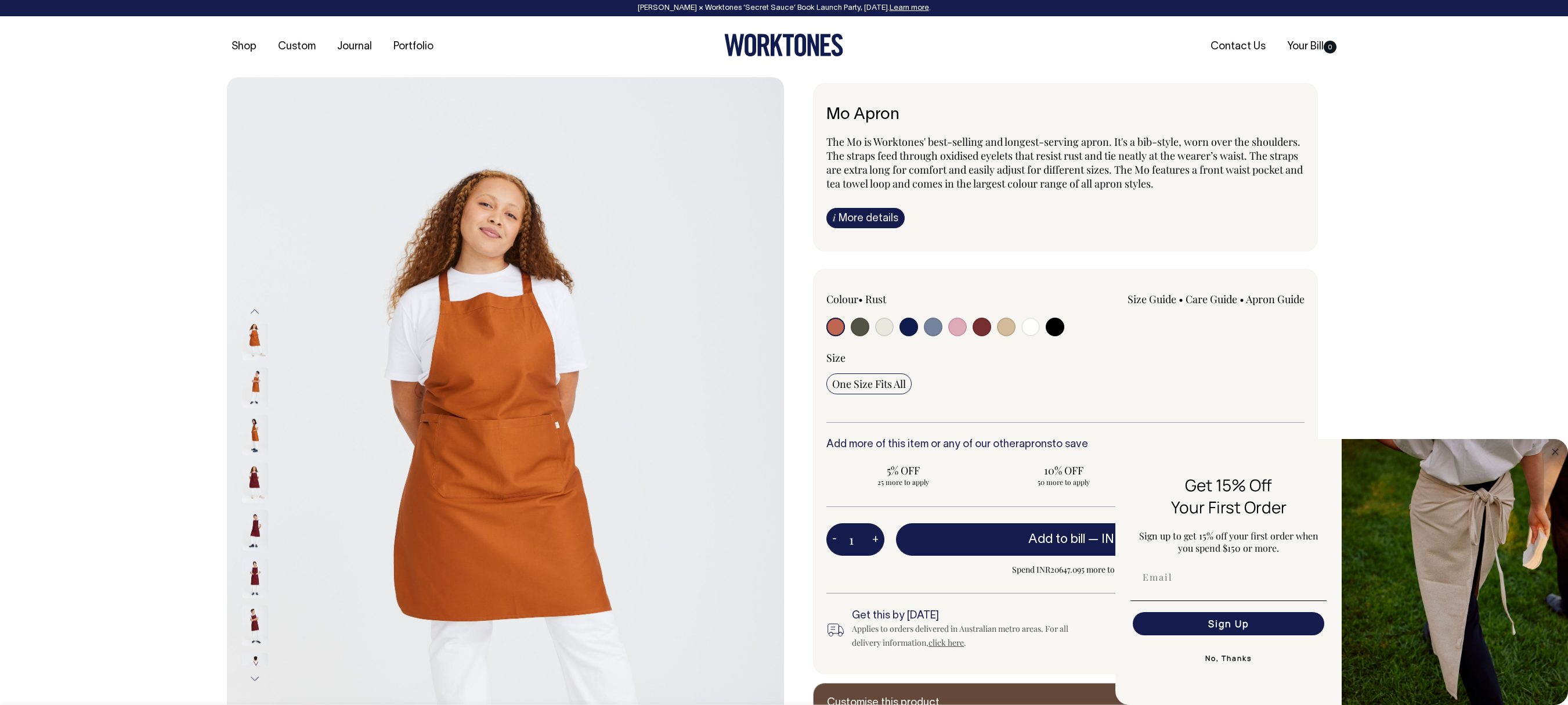
click at [864, 335] on input "radio" at bounding box center [860, 327] width 18 height 18
radio input "true"
select select "Olive"
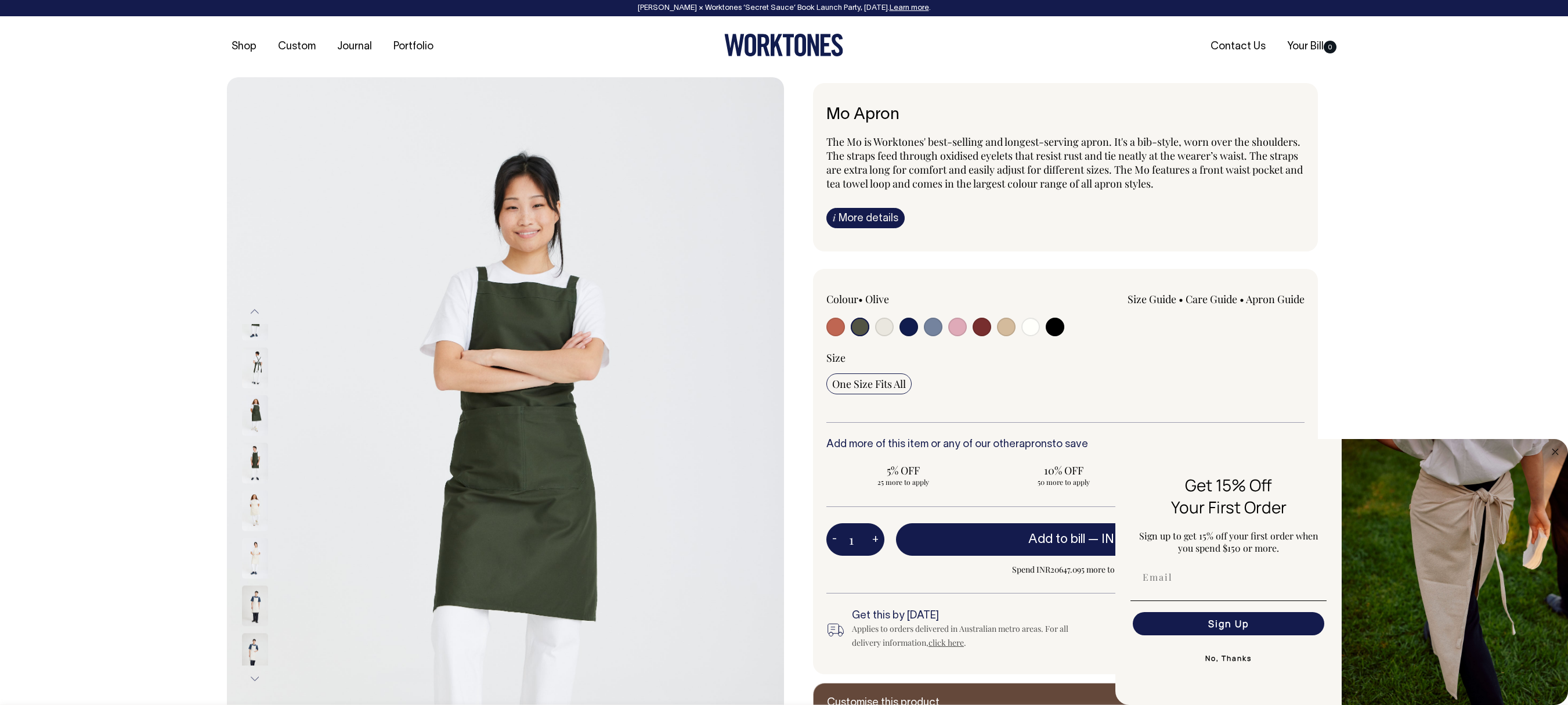
click at [959, 328] on input "radio" at bounding box center [957, 327] width 18 height 18
radio input "true"
select select "Pink"
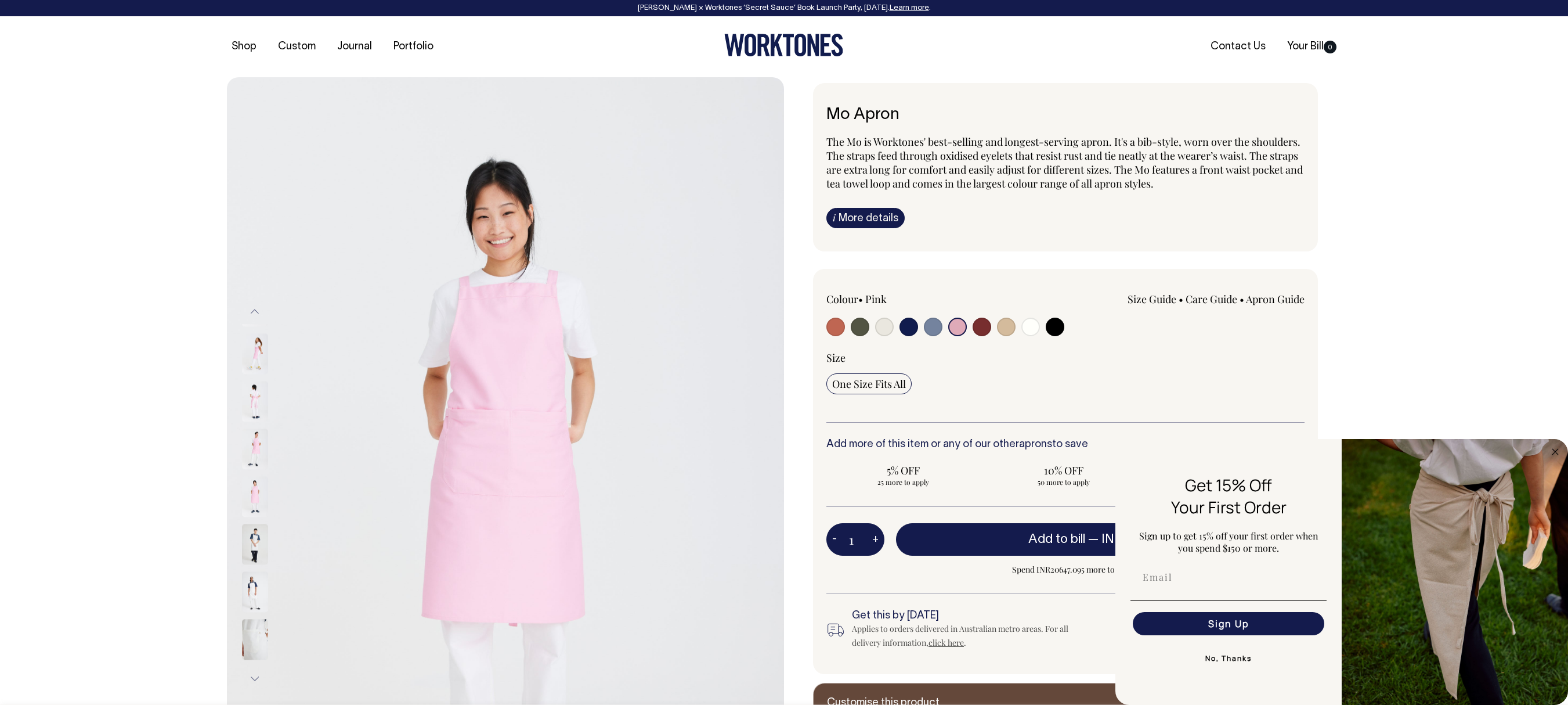
click at [910, 324] on input "radio" at bounding box center [909, 327] width 18 height 18
radio input "true"
select select "Dark Navy"
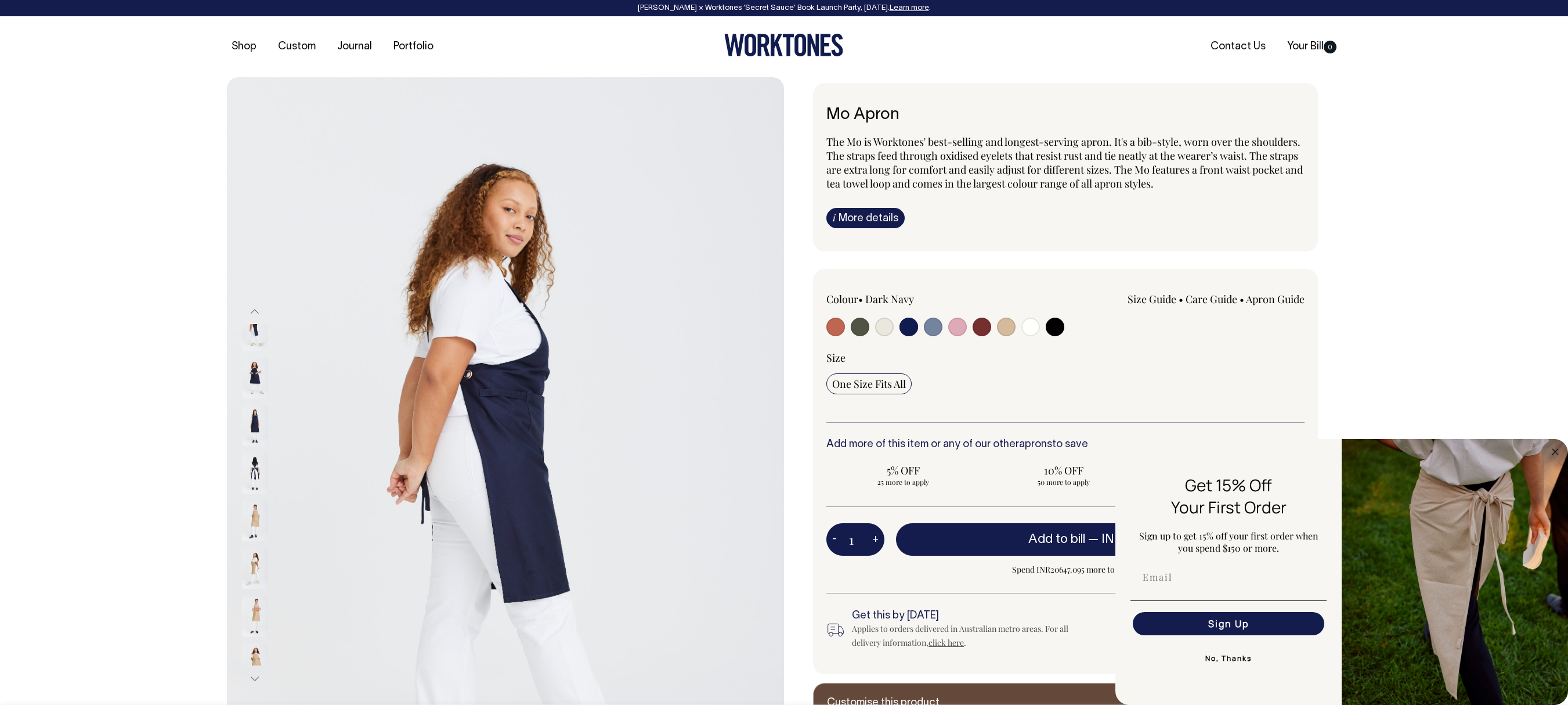
click at [932, 325] on input "radio" at bounding box center [933, 327] width 18 height 18
radio input "true"
select select "Blue/Grey"
